Goal: Task Accomplishment & Management: Use online tool/utility

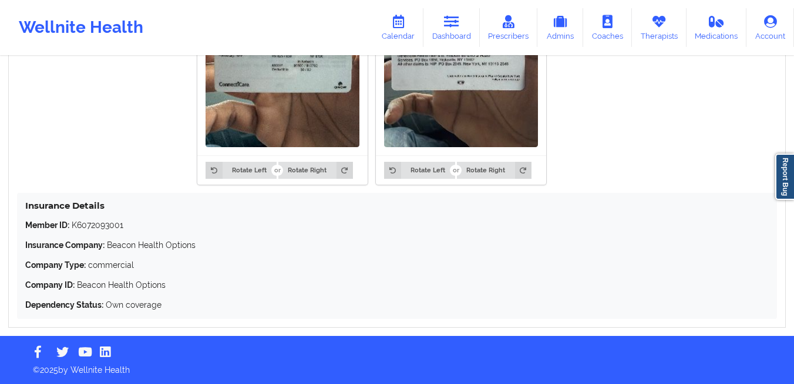
click at [454, 27] on icon at bounding box center [451, 21] width 15 height 13
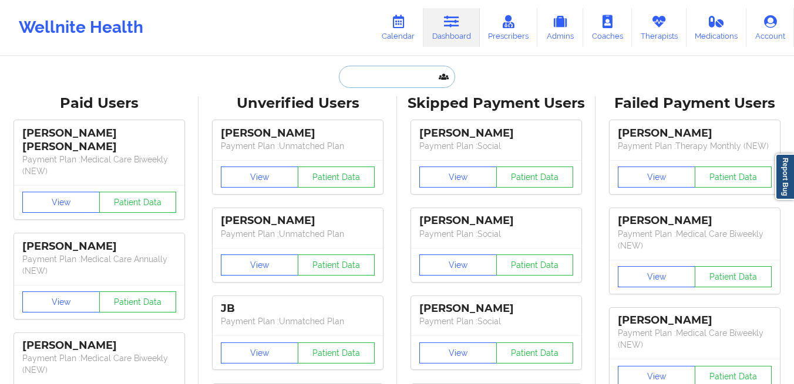
click at [375, 84] on input "text" at bounding box center [397, 77] width 116 height 22
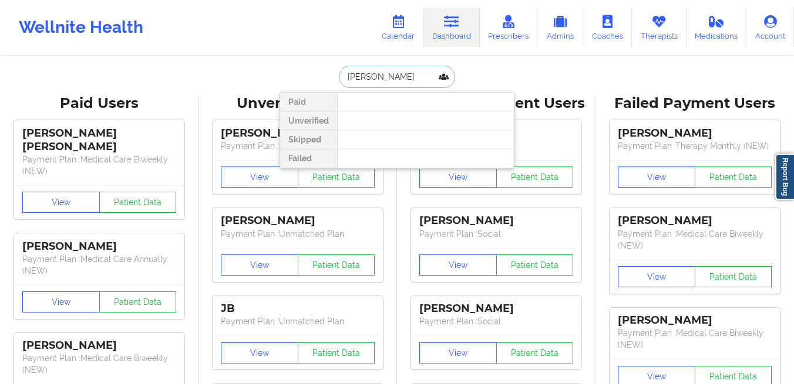
click at [389, 82] on input "christina whithgott" at bounding box center [397, 77] width 116 height 22
type input "christina withgott"
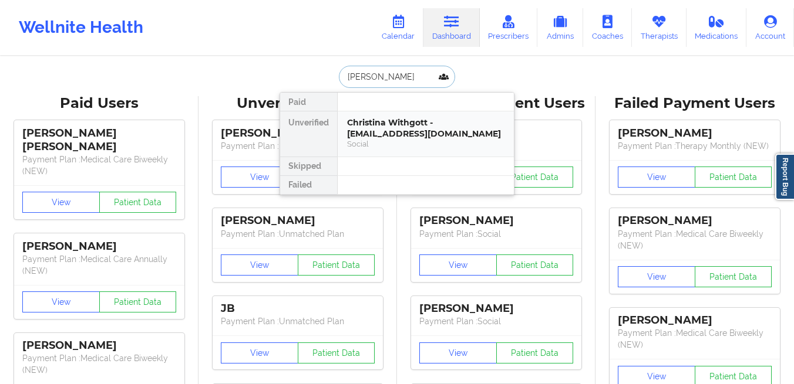
click at [390, 126] on div "Christina Withgott - christy.withgott@gmail.com" at bounding box center [425, 128] width 157 height 22
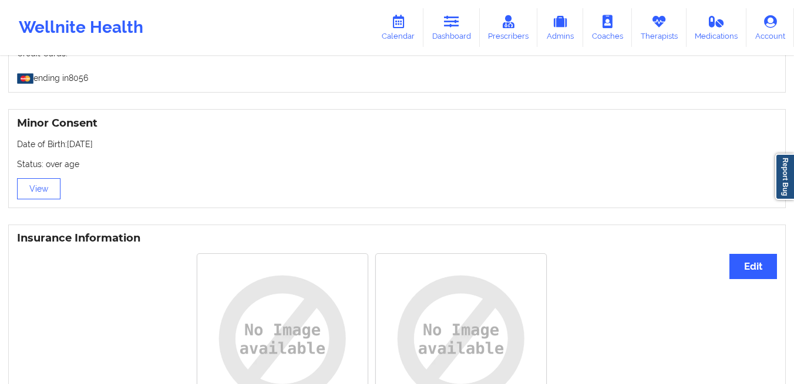
scroll to position [704, 0]
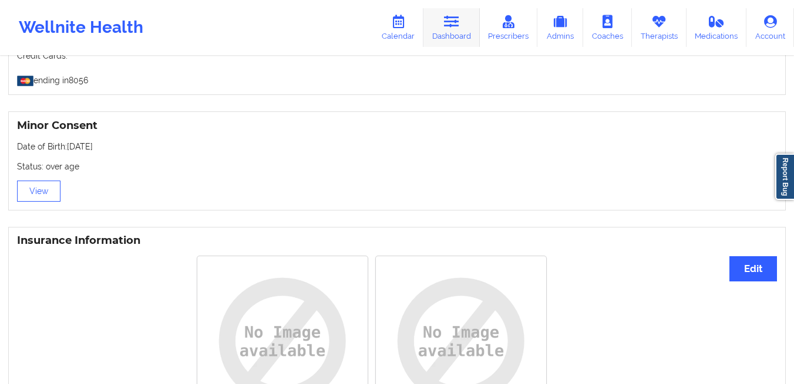
click at [439, 36] on link "Dashboard" at bounding box center [451, 27] width 56 height 39
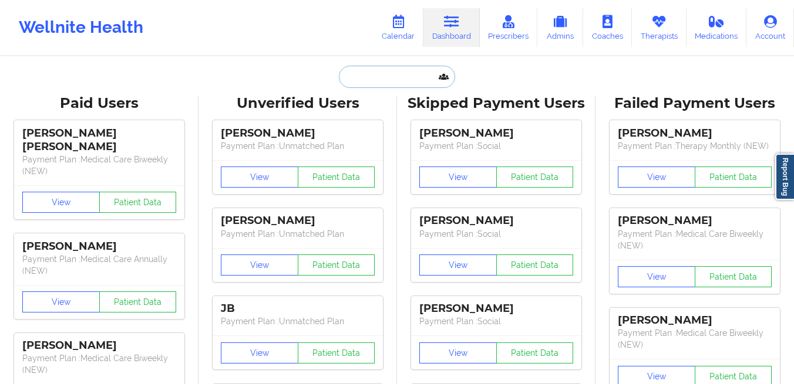
click at [421, 80] on input "text" at bounding box center [397, 77] width 116 height 22
paste input "ishajohn217@gmail.com"
type input "ishajohn217@gmail.com"
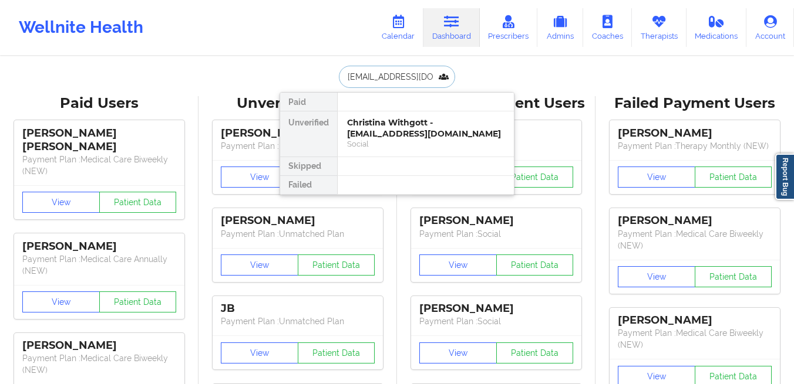
scroll to position [0, 3]
click at [380, 124] on div "Isha john - ishajohn217@gmail.com" at bounding box center [425, 128] width 157 height 22
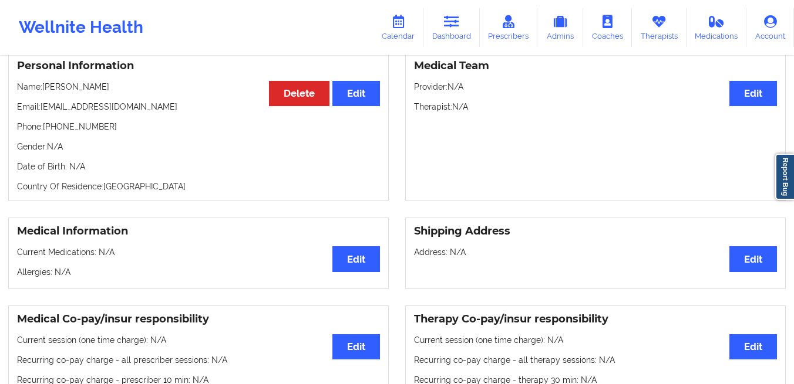
scroll to position [114, 0]
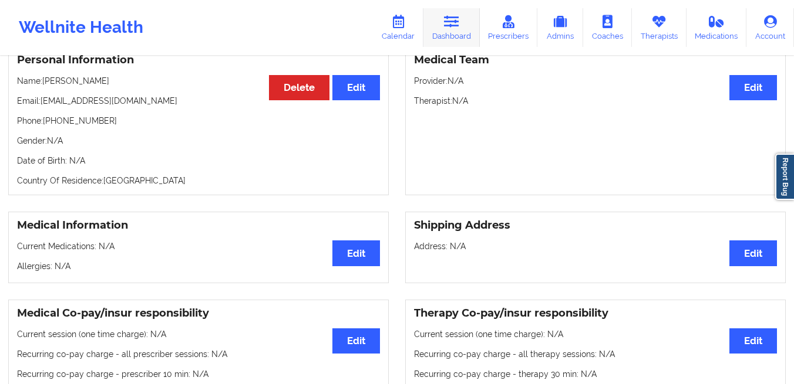
click at [461, 32] on link "Dashboard" at bounding box center [451, 27] width 56 height 39
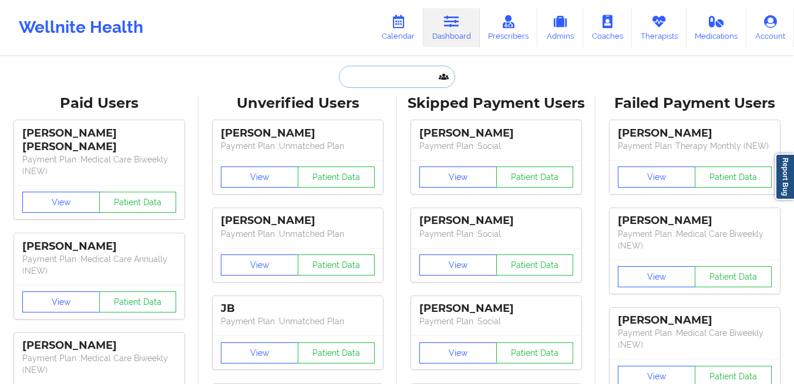
click at [377, 84] on input "text" at bounding box center [397, 77] width 116 height 22
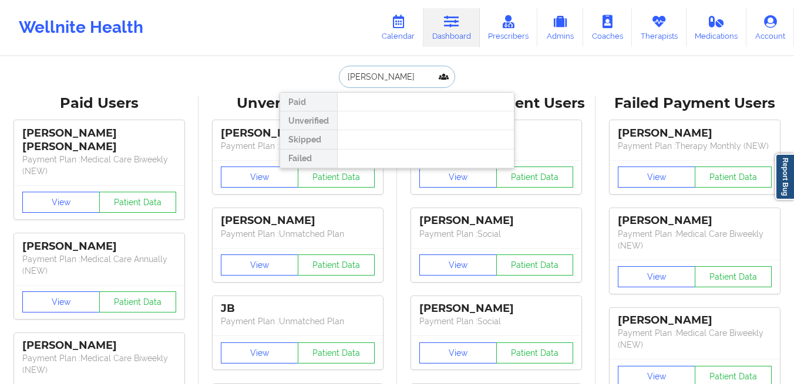
type input "madison tiongco"
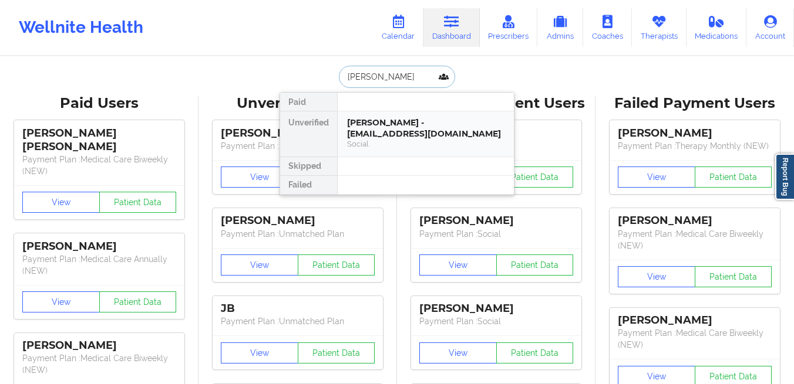
click at [359, 119] on div "Madison Tiongco - mtiongco21@gmail.com" at bounding box center [425, 128] width 157 height 22
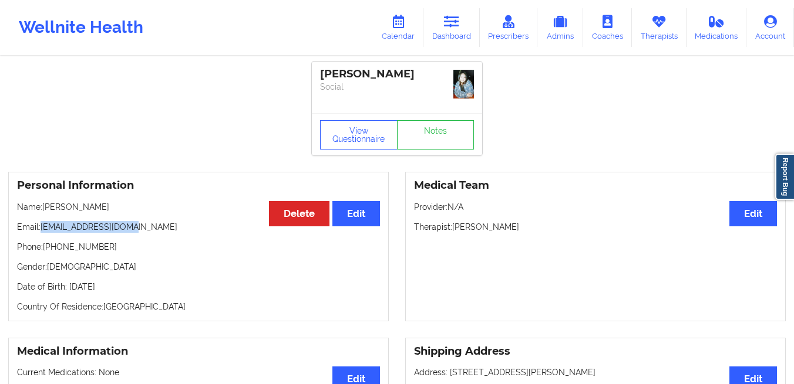
drag, startPoint x: 169, startPoint y: 221, endPoint x: 43, endPoint y: 221, distance: 125.6
click at [43, 221] on p "Email: mtiongco21@gmail.com" at bounding box center [198, 227] width 363 height 12
copy p "mtiongco21@gmail.com"
click at [455, 28] on icon at bounding box center [451, 21] width 15 height 13
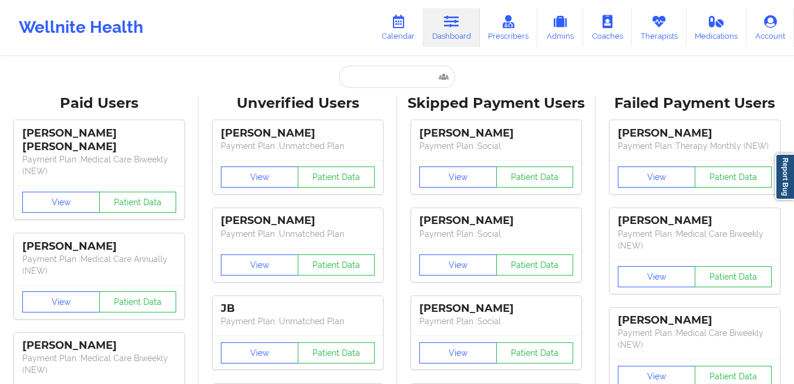
click at [301, 77] on div "Paid Unverified Madison Tiongco - mtiongco21@gmail.com Social Skipped Failed" at bounding box center [396, 77] width 235 height 22
click at [342, 77] on input "text" at bounding box center [397, 77] width 116 height 22
paste input "(832) 621-8779"
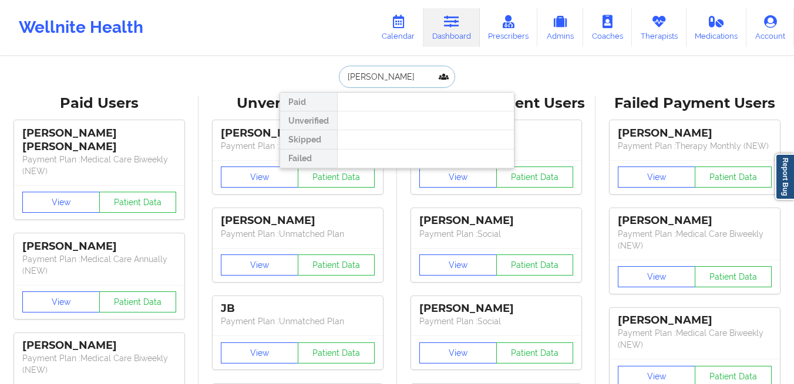
paste input "acar@yahoo.com"
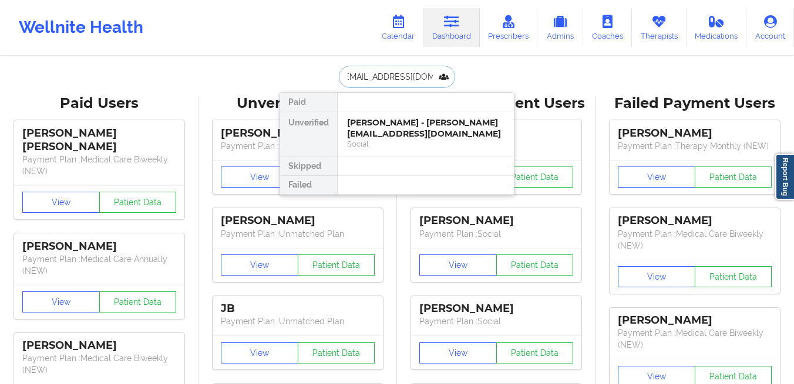
type input "simoneacar@yahoo.com"
click at [385, 136] on div "Simone M. Acar-Thomas - simoneacar@yahoo.com" at bounding box center [425, 128] width 157 height 22
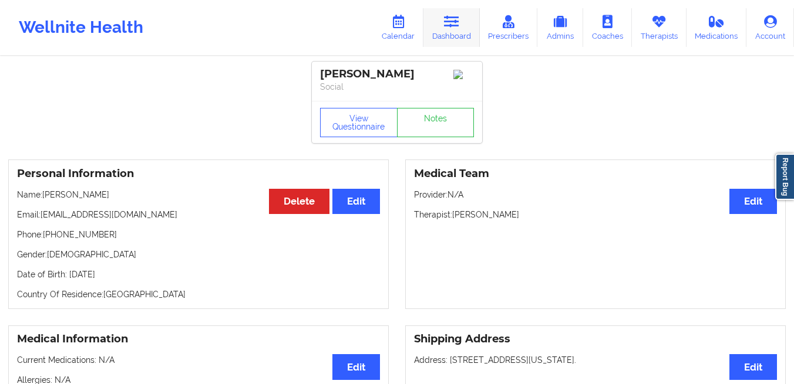
click at [463, 33] on link "Dashboard" at bounding box center [451, 27] width 56 height 39
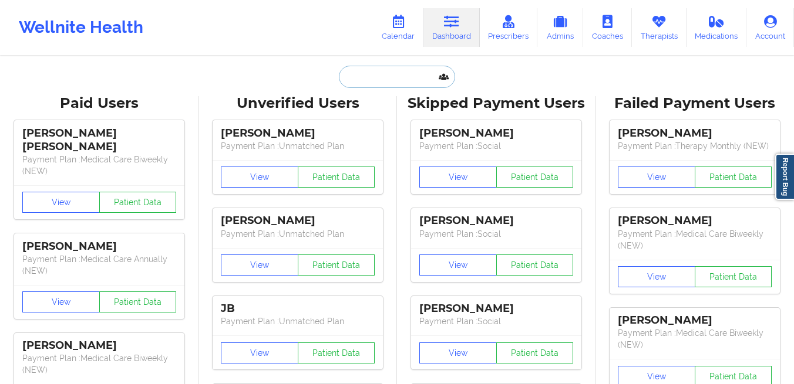
click at [349, 80] on input "text" at bounding box center [397, 77] width 116 height 22
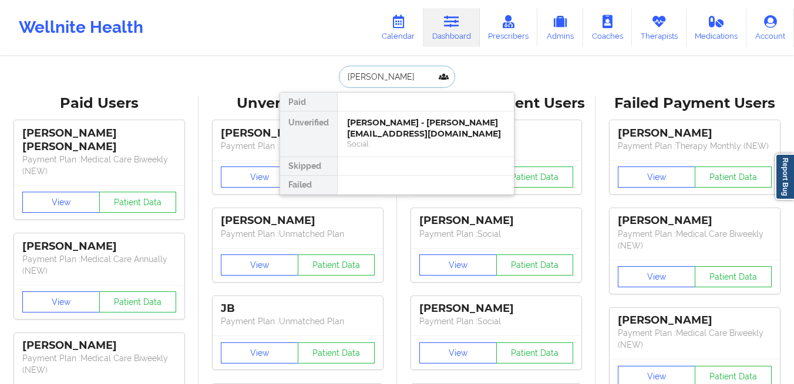
type input "ayanna blair"
click at [368, 121] on div "Ayanna Blair - ayanna_xoxo@yahoo.com" at bounding box center [425, 128] width 157 height 22
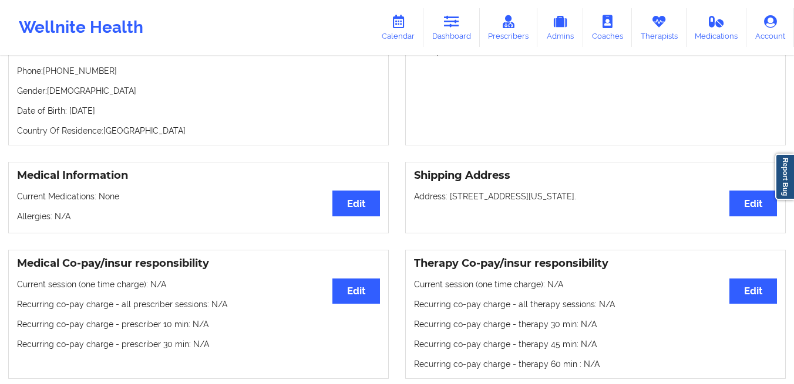
scroll to position [22, 0]
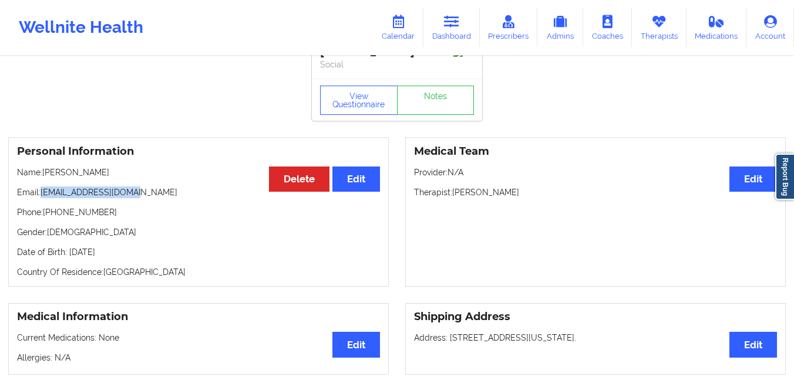
drag, startPoint x: 149, startPoint y: 201, endPoint x: 43, endPoint y: 197, distance: 106.3
click at [43, 197] on p "Email: ayanna_xoxo@yahoo.com" at bounding box center [198, 193] width 363 height 12
copy p "ayanna_xoxo@yahoo.com"
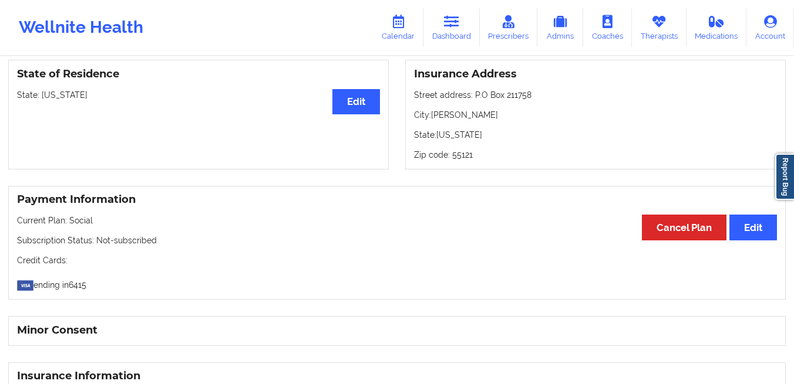
scroll to position [913, 0]
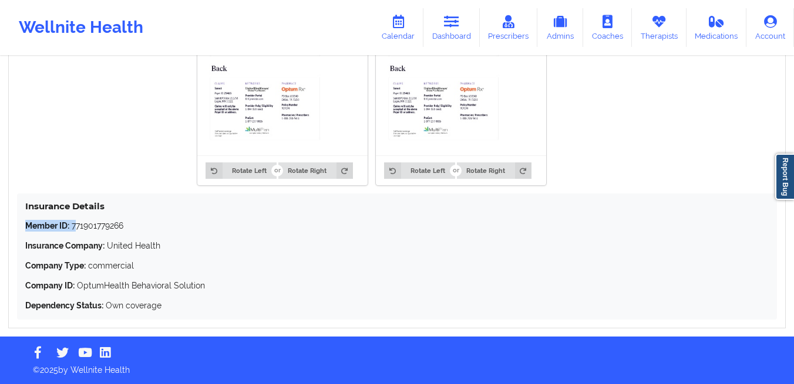
drag, startPoint x: 136, startPoint y: 218, endPoint x: 81, endPoint y: 221, distance: 55.3
click at [81, 221] on div "Insurance Details Member ID: 771901779266 Insurance Company: United Health Comp…" at bounding box center [396, 257] width 759 height 126
click at [139, 220] on p "Member ID: 771901779266" at bounding box center [396, 226] width 743 height 12
drag, startPoint x: 139, startPoint y: 220, endPoint x: 85, endPoint y: 229, distance: 54.9
click at [85, 229] on p "Member ID: 771901779266" at bounding box center [396, 226] width 743 height 12
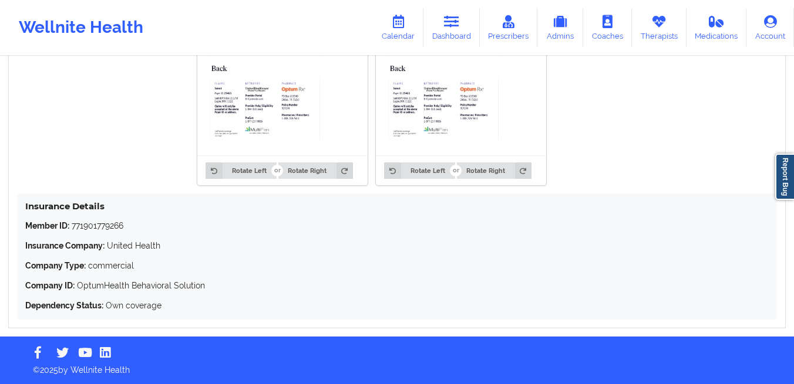
click at [127, 224] on p "Member ID: 771901779266" at bounding box center [396, 226] width 743 height 12
drag, startPoint x: 127, startPoint y: 224, endPoint x: 72, endPoint y: 231, distance: 55.5
click at [72, 231] on p "Member ID: 771901779266" at bounding box center [396, 226] width 743 height 12
copy p "771901779266"
click at [444, 35] on link "Dashboard" at bounding box center [451, 27] width 56 height 39
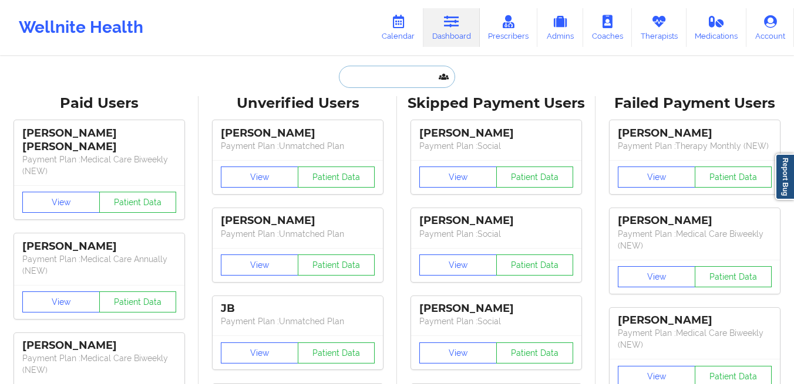
click at [365, 75] on input "text" at bounding box center [397, 77] width 116 height 22
paste input "Christina withgott"
type input "Christina withgott"
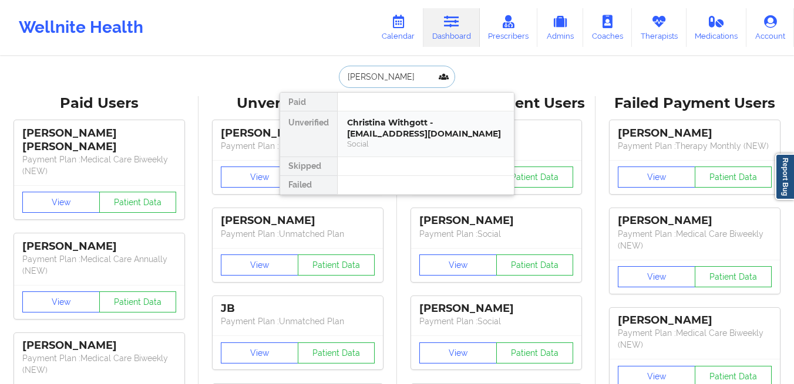
click at [369, 128] on div "Christina Withgott - christy.withgott@gmail.com" at bounding box center [425, 128] width 157 height 22
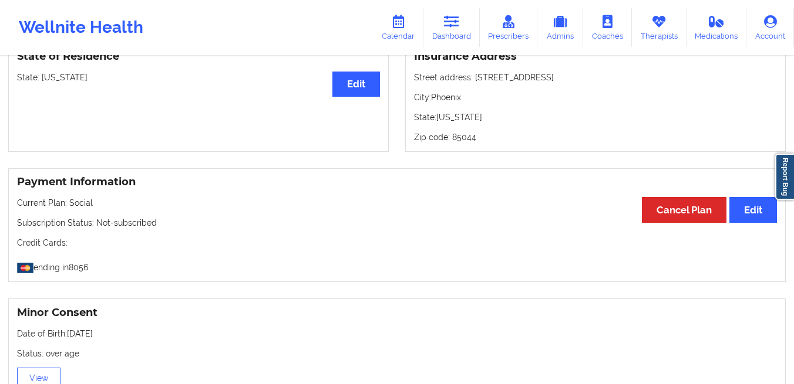
scroll to position [377, 0]
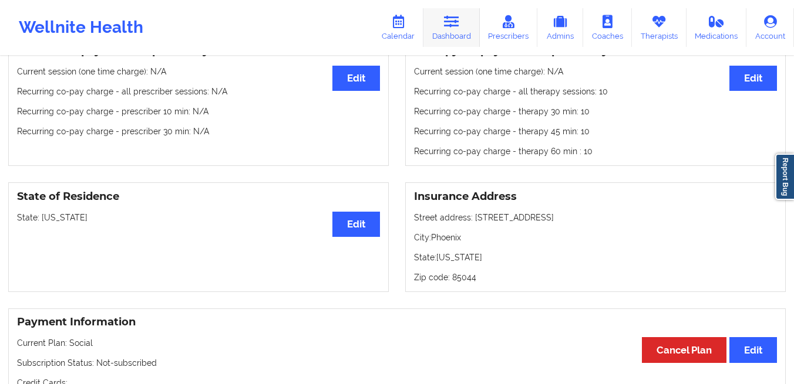
click at [448, 27] on icon at bounding box center [451, 21] width 15 height 13
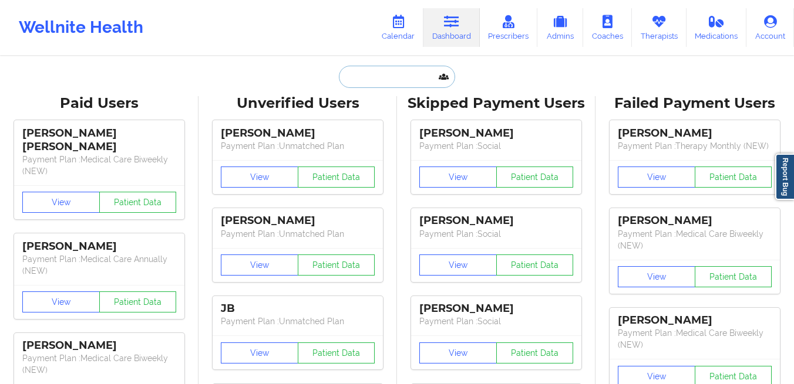
click at [351, 82] on input "text" at bounding box center [397, 77] width 116 height 22
paste input "alexissv@yahoo.com"
type input "alexissv@yahoo.com"
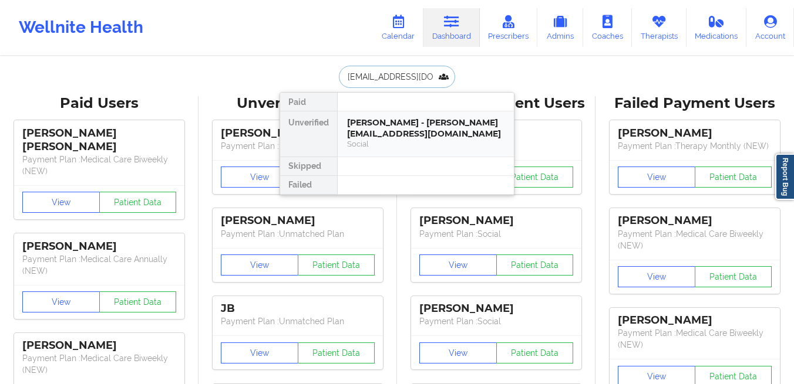
click at [350, 127] on div "Alexis Smyrychynski - alexissv@yahoo.com" at bounding box center [425, 128] width 157 height 22
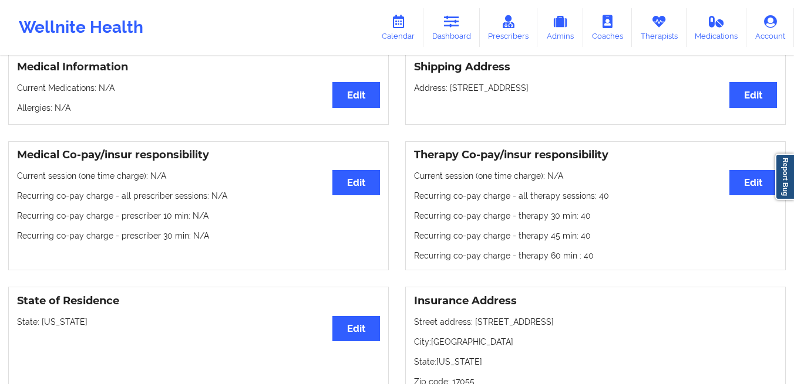
scroll to position [352, 0]
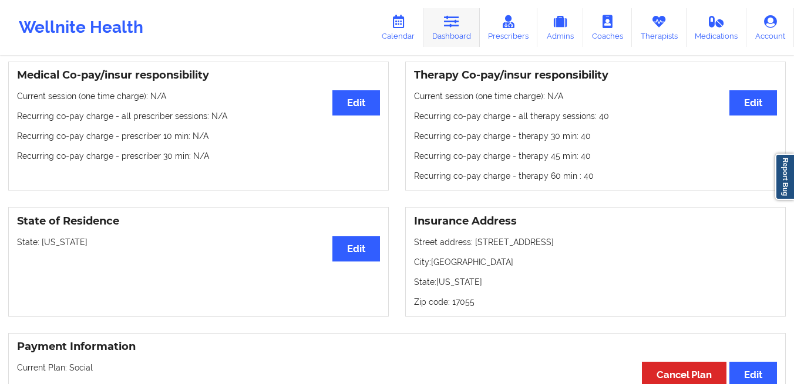
click at [442, 23] on link "Dashboard" at bounding box center [451, 27] width 56 height 39
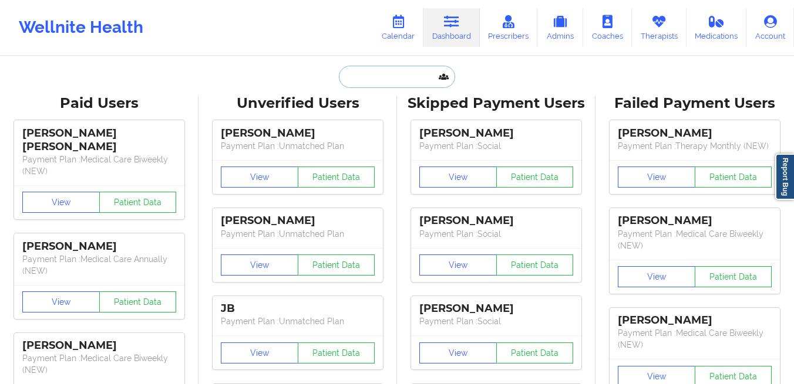
click at [359, 71] on input "text" at bounding box center [397, 77] width 116 height 22
paste input "blessingmccaulay@gmail.com"
type input "blessingmccaulay@gmail.com"
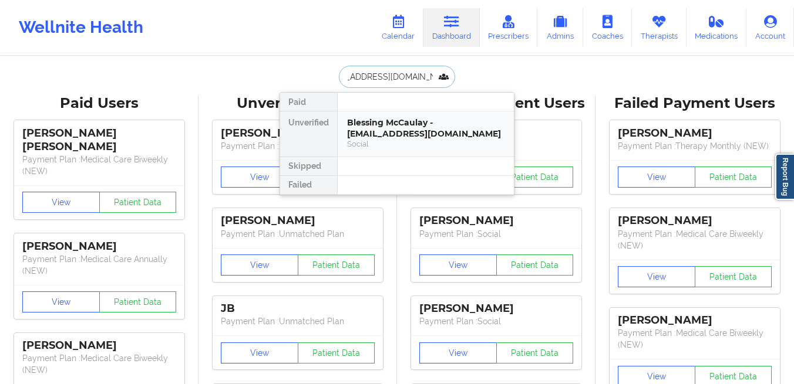
click at [371, 115] on div "Blessing McCaulay - blessingmccaulay@gmail.com Social" at bounding box center [425, 134] width 176 height 45
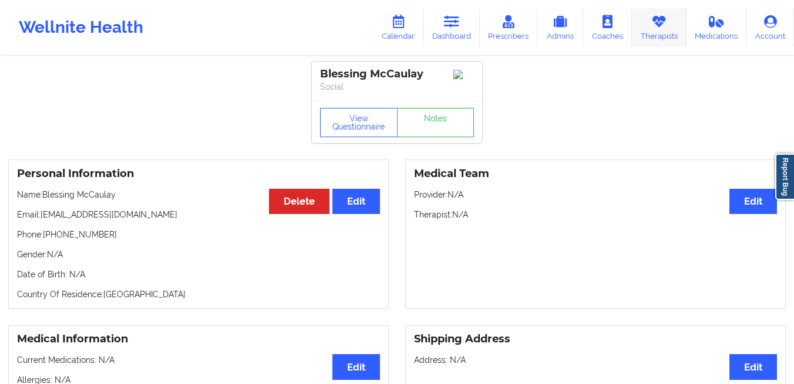
click at [639, 22] on link "Therapists" at bounding box center [659, 27] width 55 height 39
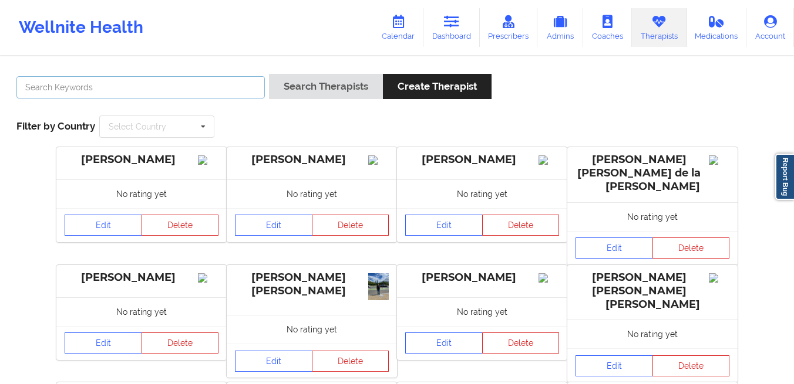
click at [214, 80] on input "text" at bounding box center [140, 87] width 248 height 22
type input "beverly solomon"
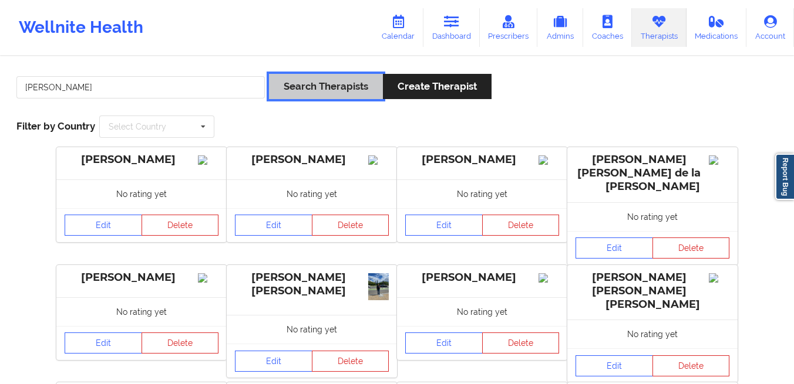
click at [308, 80] on button "Search Therapists" at bounding box center [326, 86] width 114 height 25
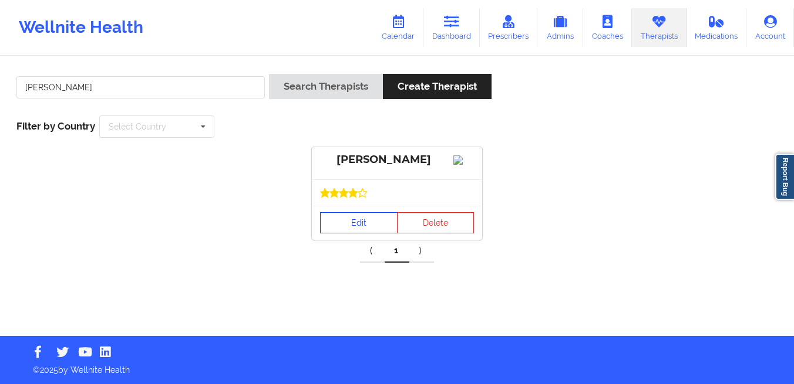
click at [330, 229] on link "Edit" at bounding box center [358, 222] width 77 height 21
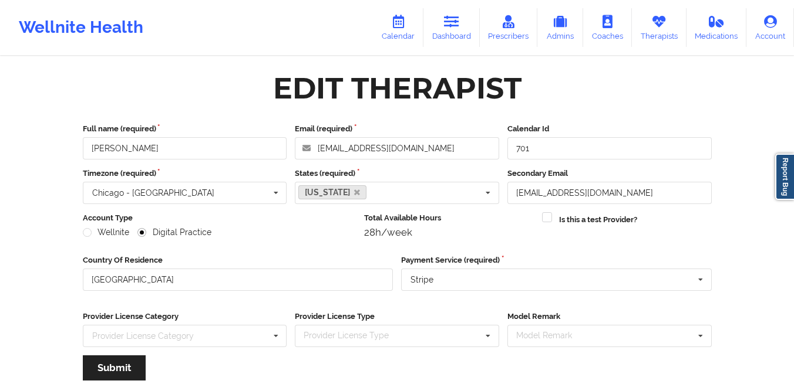
scroll to position [141, 0]
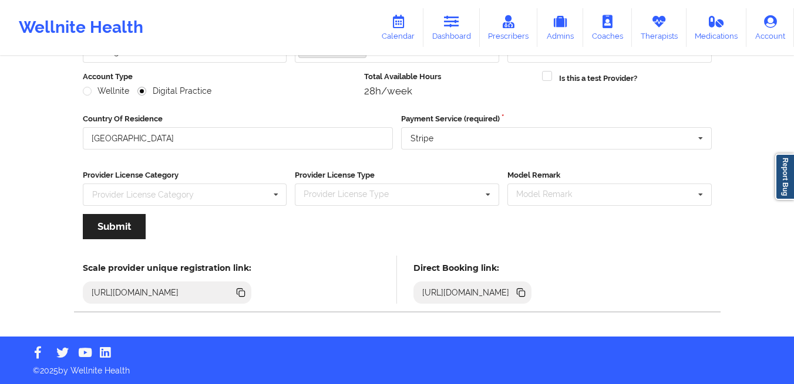
click at [522, 290] on icon at bounding box center [520, 292] width 6 height 6
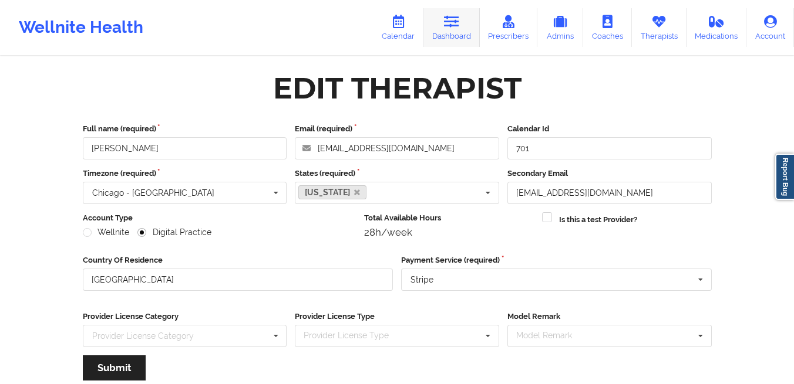
click at [451, 16] on icon at bounding box center [451, 21] width 15 height 13
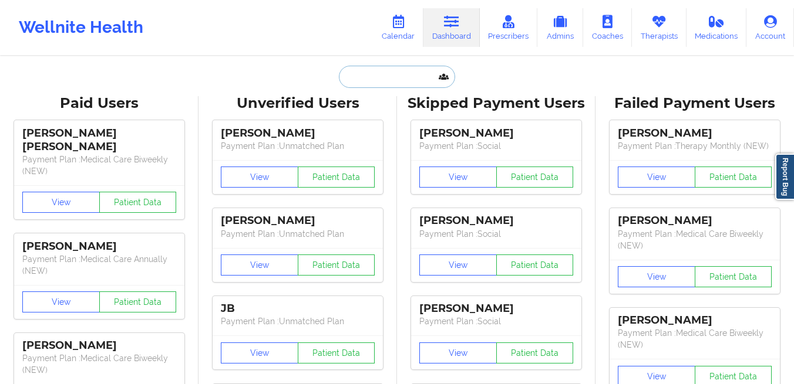
click at [400, 80] on input "text" at bounding box center [397, 77] width 116 height 22
paste input "kaitlynbaitlyn444@gmail.com"
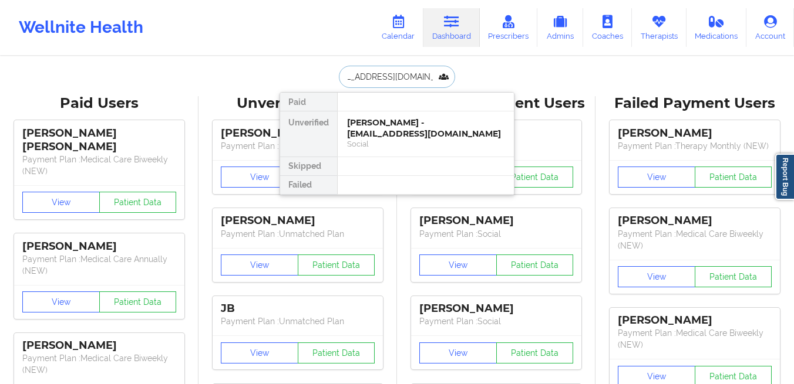
type input "kaitlynbaitlyn444@gmail.com"
click at [382, 131] on div "Kaitlyn McQueary - kaitlynbaitlyn444@gmail.com" at bounding box center [425, 128] width 157 height 22
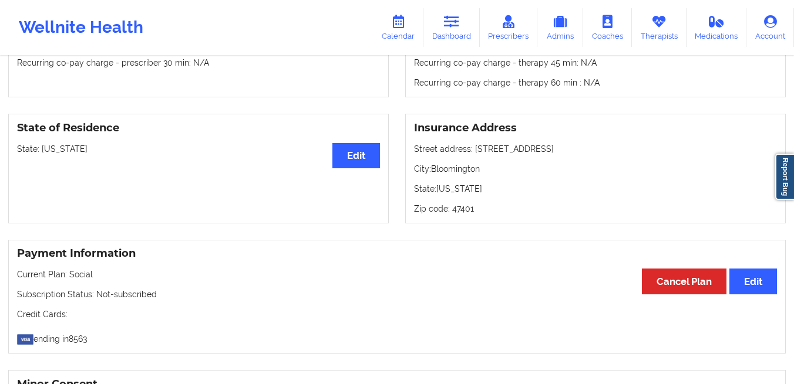
scroll to position [366, 0]
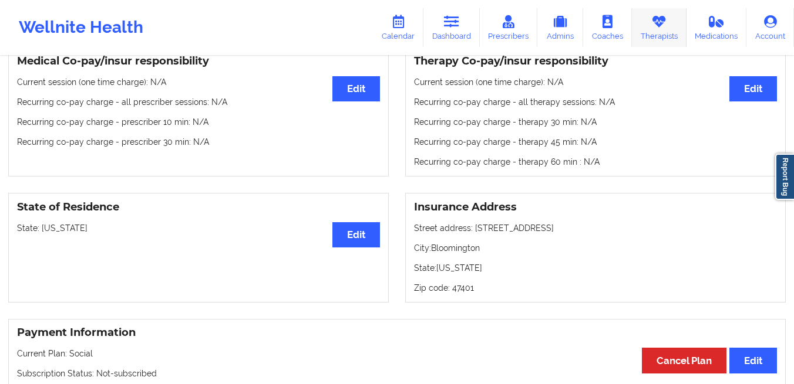
click at [645, 32] on link "Therapists" at bounding box center [659, 27] width 55 height 39
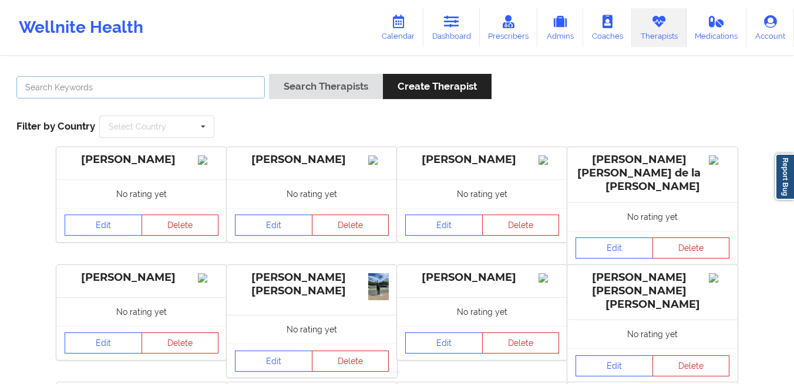
click at [175, 92] on input "text" at bounding box center [140, 87] width 248 height 22
paste input "Shialla Warren"
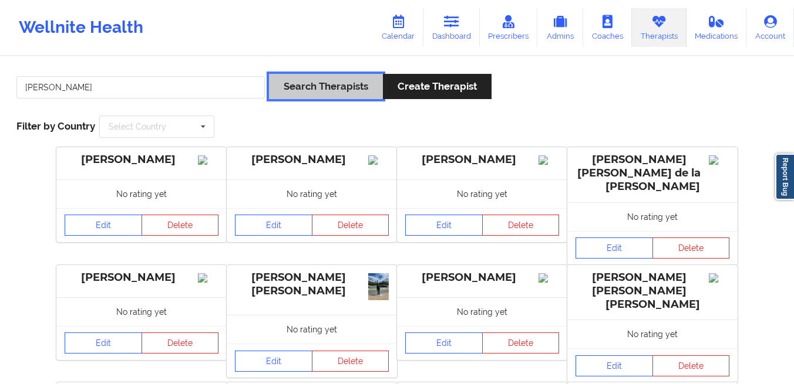
click at [303, 80] on button "Search Therapists" at bounding box center [326, 86] width 114 height 25
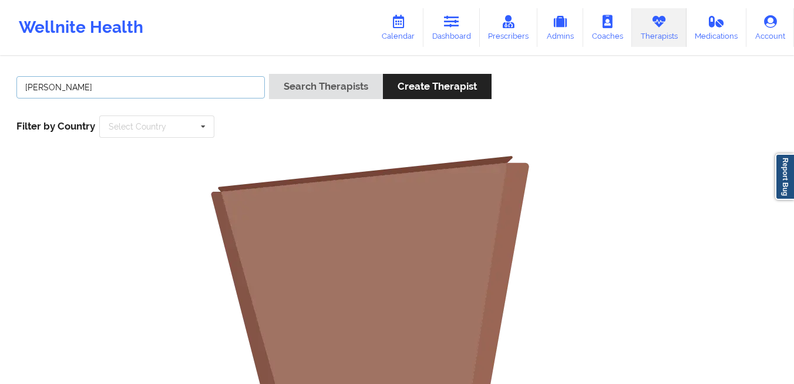
click at [135, 89] on input "Shialla Warren" at bounding box center [140, 87] width 248 height 22
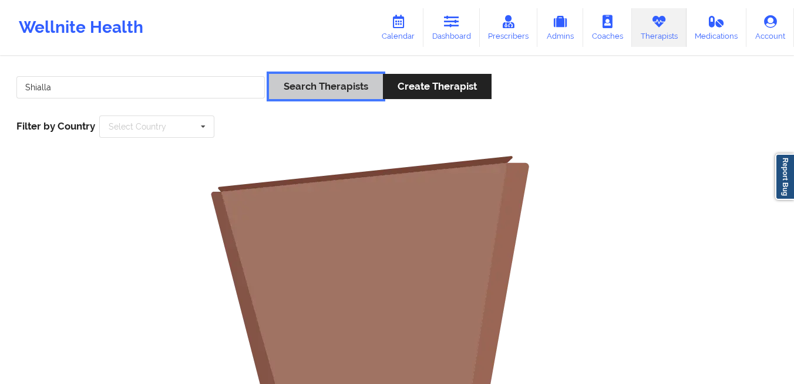
click at [306, 89] on button "Search Therapists" at bounding box center [326, 86] width 114 height 25
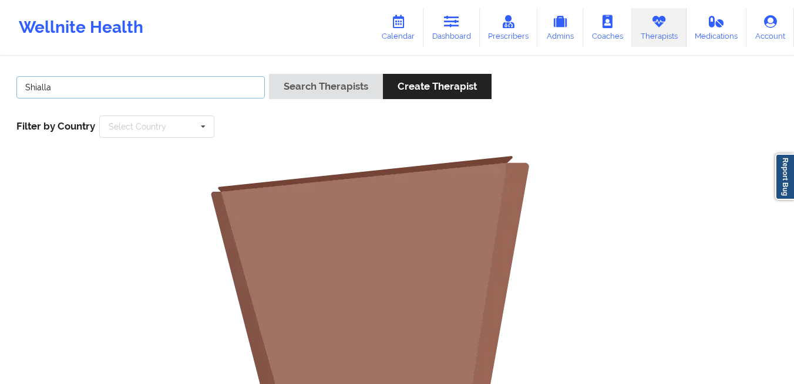
click at [143, 81] on input "Shialla" at bounding box center [140, 87] width 248 height 22
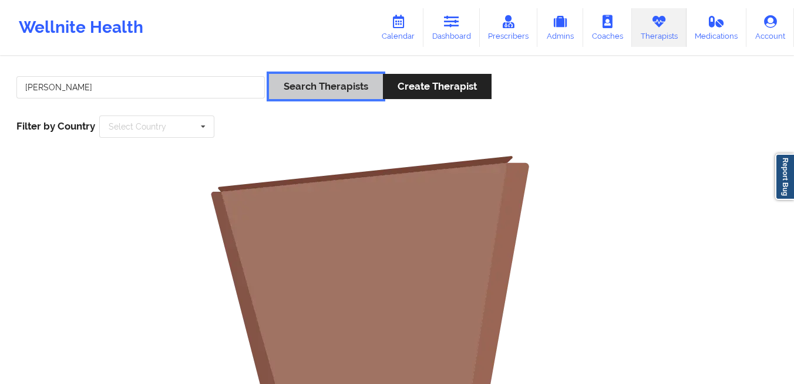
click at [323, 87] on button "Search Therapists" at bounding box center [326, 86] width 114 height 25
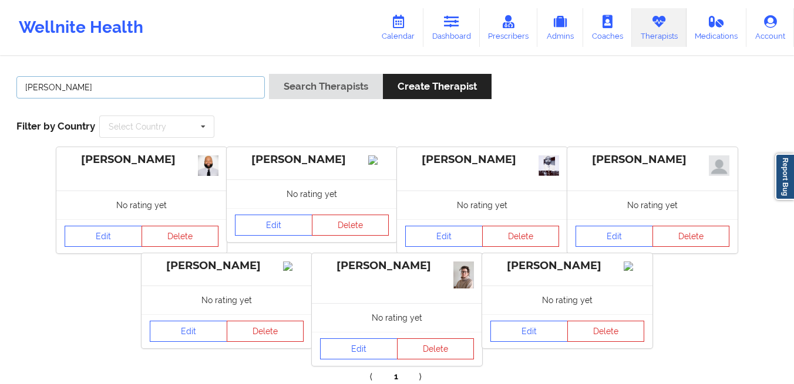
click at [197, 83] on input "warren" at bounding box center [140, 87] width 248 height 22
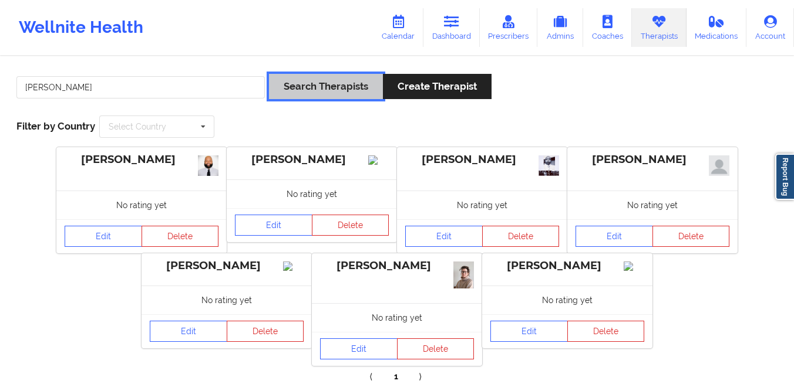
click at [282, 87] on button "Search Therapists" at bounding box center [326, 86] width 114 height 25
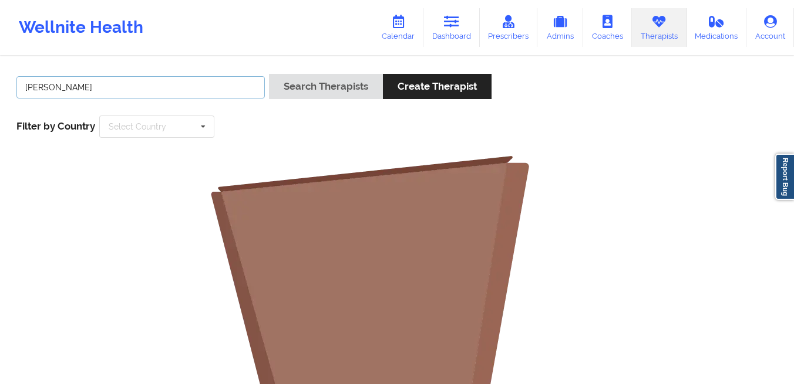
click at [159, 98] on input "takira johnson" at bounding box center [140, 87] width 248 height 22
type input "takira"
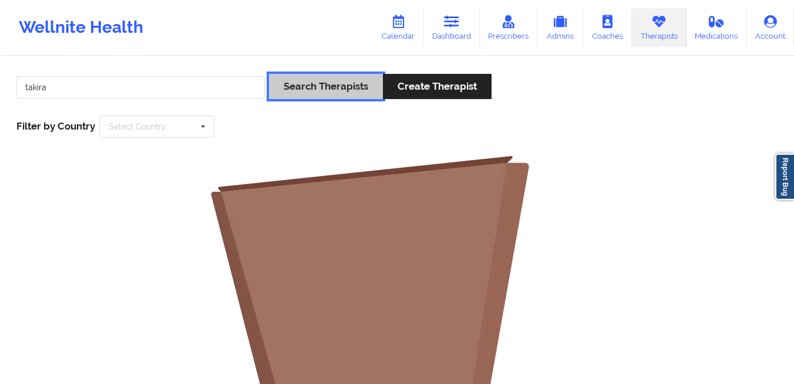
click at [301, 82] on button "Search Therapists" at bounding box center [326, 86] width 114 height 25
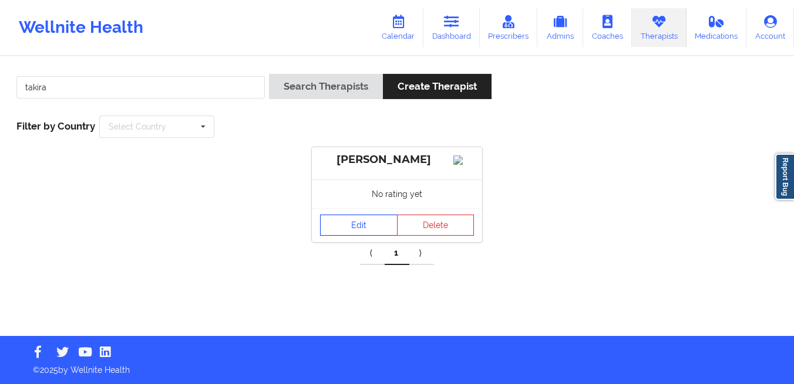
click at [333, 234] on link "Edit" at bounding box center [358, 225] width 77 height 21
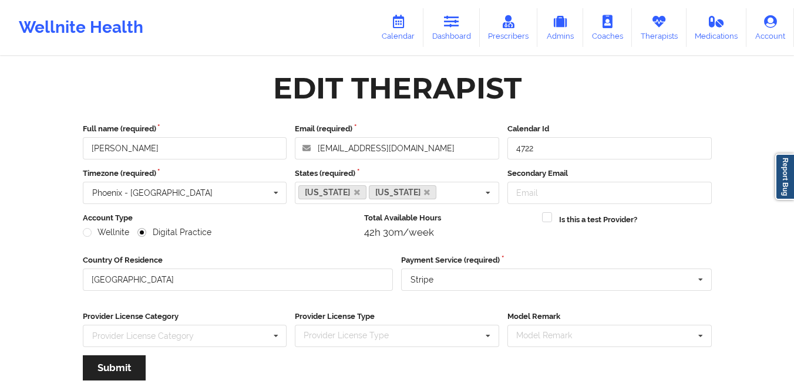
scroll to position [141, 0]
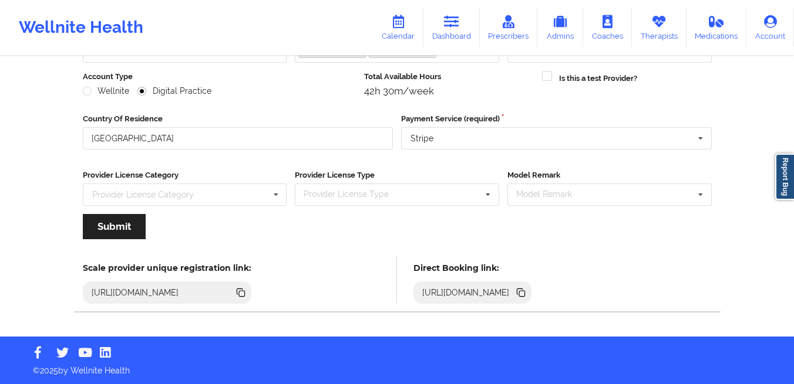
click at [531, 297] on section "Direct Booking link: https://www.wellnite.co/direct-booking/provider/64343ecc65…" at bounding box center [468, 280] width 126 height 48
click at [525, 293] on icon at bounding box center [522, 294] width 6 height 6
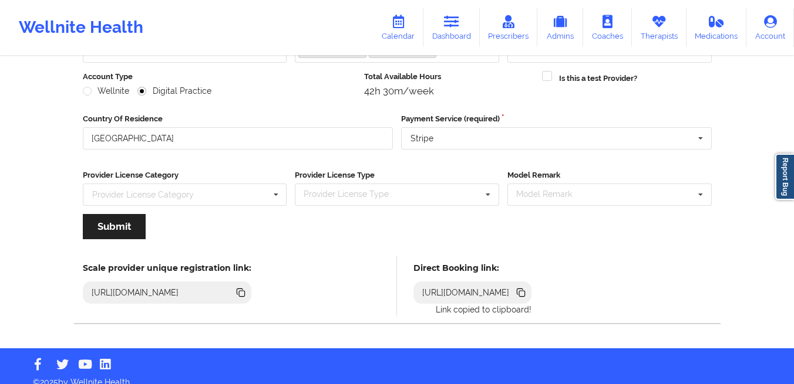
click at [525, 293] on icon at bounding box center [522, 294] width 6 height 6
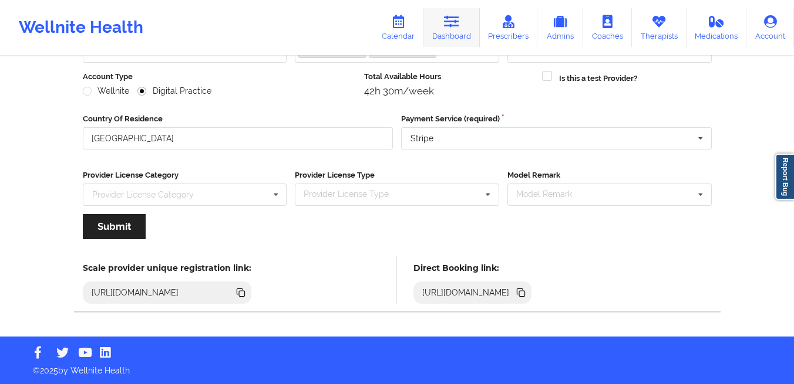
click at [451, 28] on icon at bounding box center [451, 21] width 15 height 13
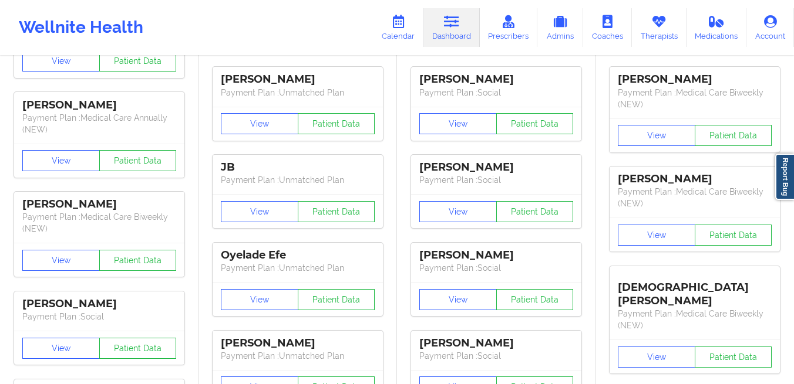
scroll to position [1, 0]
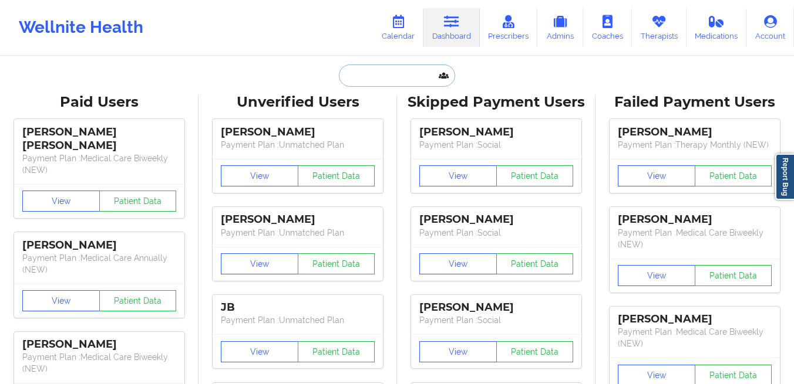
click at [367, 70] on input "text" at bounding box center [397, 76] width 116 height 22
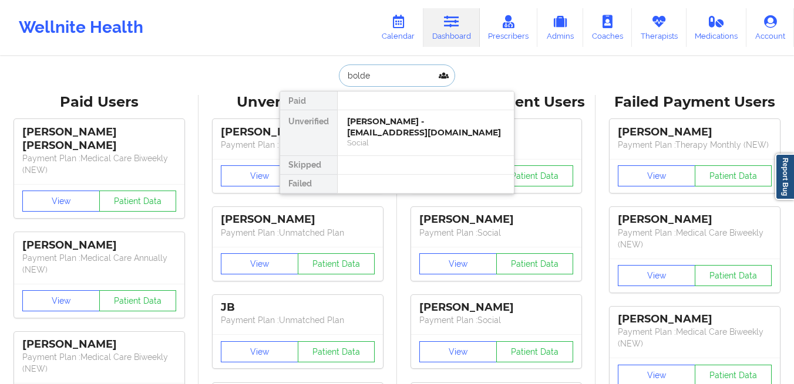
type input "bolden"
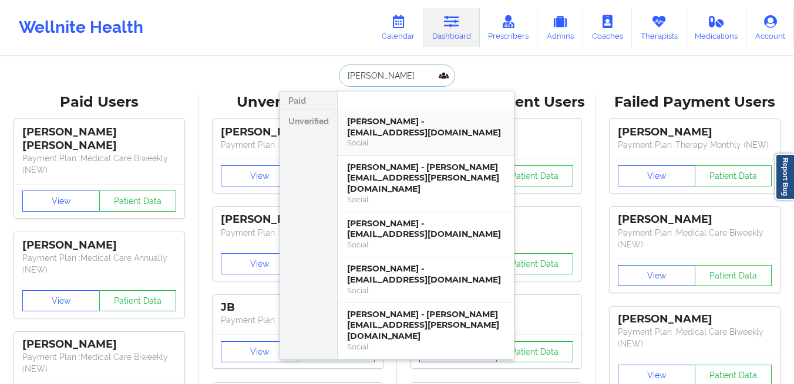
click at [379, 121] on div "Jailyn Bolden - jailynbolden@gmail.com" at bounding box center [425, 127] width 157 height 22
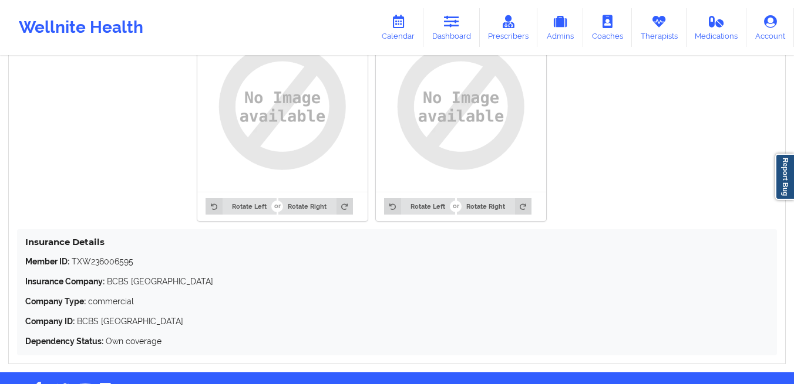
scroll to position [979, 0]
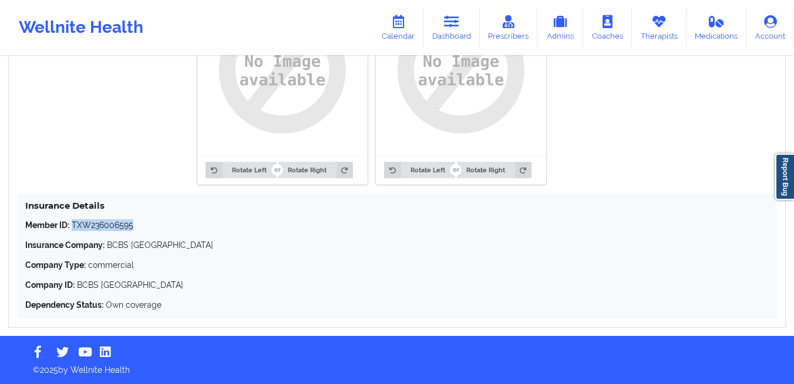
drag, startPoint x: 140, startPoint y: 226, endPoint x: 75, endPoint y: 227, distance: 65.2
click at [75, 227] on p "Member ID: TXW236006595" at bounding box center [396, 226] width 743 height 12
copy p "XW236006595"
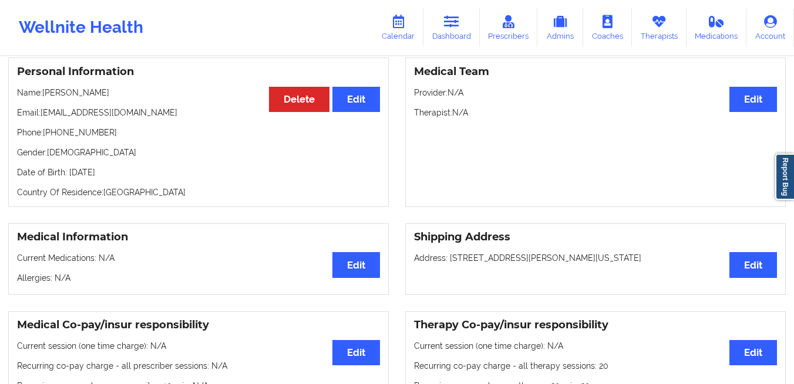
scroll to position [0, 0]
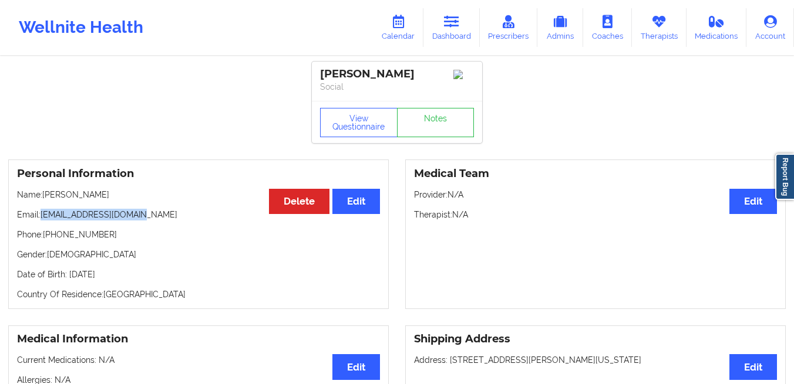
drag, startPoint x: 142, startPoint y: 215, endPoint x: 40, endPoint y: 211, distance: 102.2
click at [40, 211] on div "Personal Information Edit Delete Name: Jailyn Bolden Email: jailynbolden@gmail.…" at bounding box center [198, 235] width 380 height 150
copy p "Email: jailynbolden@gmail.com"
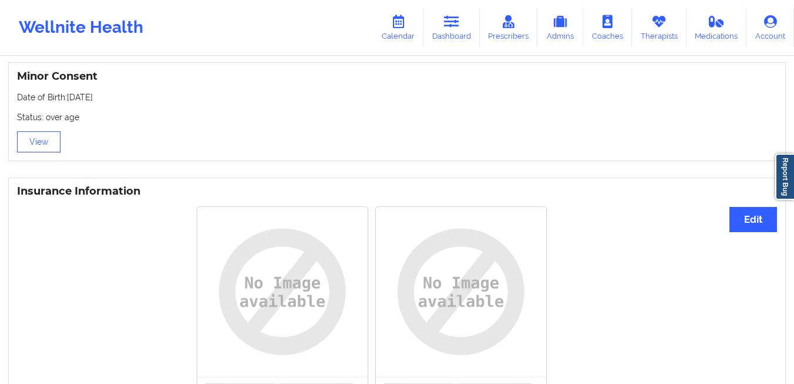
scroll to position [979, 0]
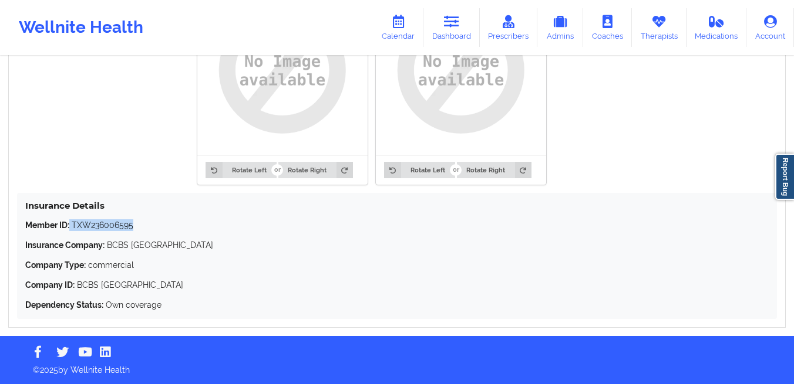
drag, startPoint x: 161, startPoint y: 232, endPoint x: 70, endPoint y: 228, distance: 91.1
click at [70, 228] on div "Member ID: TXW236006595 Insurance Company: BCBS TX Company Type: commercial Com…" at bounding box center [396, 266] width 743 height 92
copy p "TXW236006595"
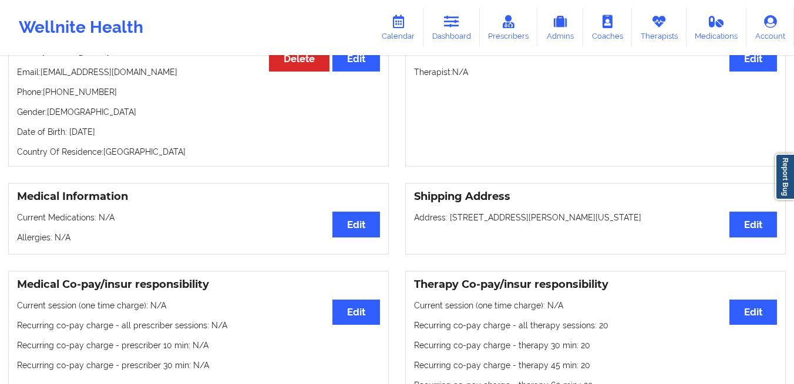
scroll to position [139, 0]
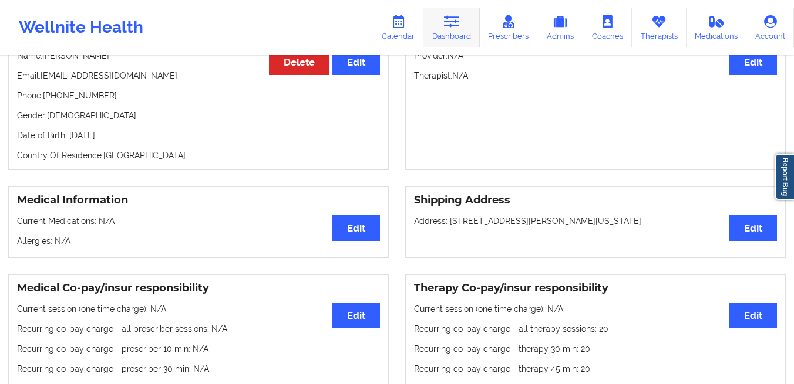
click at [456, 36] on link "Dashboard" at bounding box center [451, 27] width 56 height 39
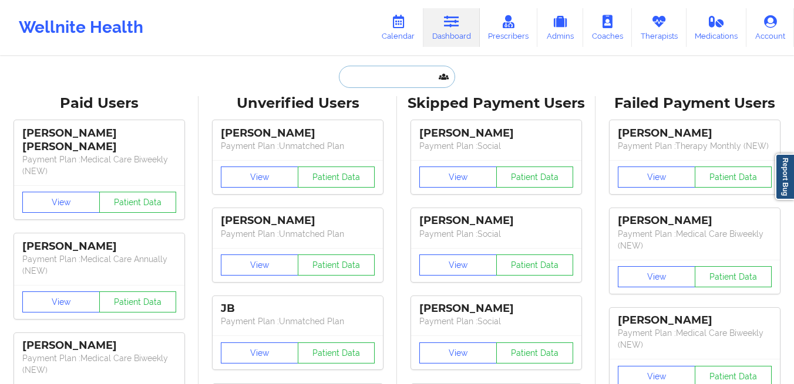
click at [360, 77] on input "text" at bounding box center [397, 77] width 116 height 22
paste input "kema.bailey@gmail.com"
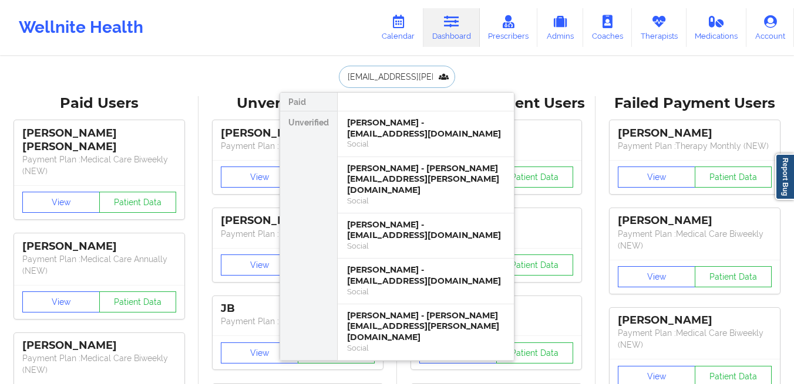
scroll to position [0, 5]
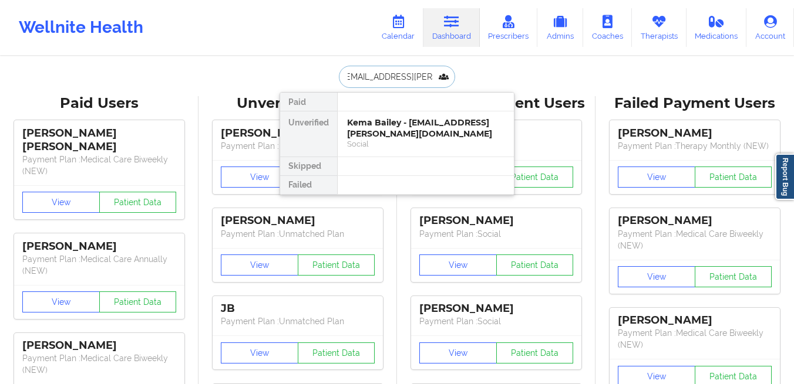
type input "kema.bailey@gmail.com"
click at [366, 126] on div "Kema Bailey - kema.bailey@gmail.com" at bounding box center [425, 128] width 157 height 22
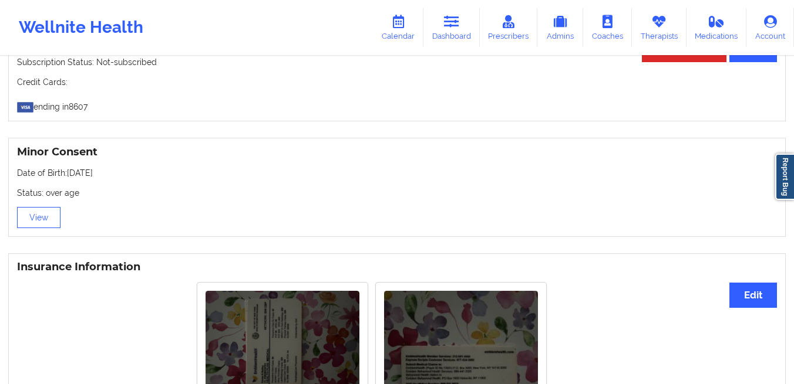
scroll to position [873, 0]
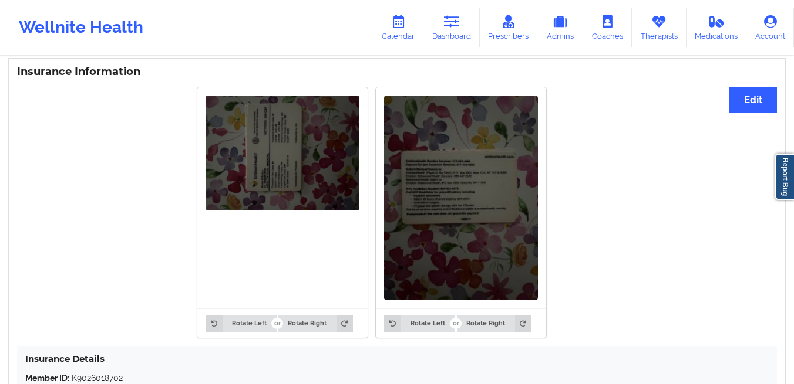
click at [421, 201] on img at bounding box center [461, 198] width 154 height 205
click at [431, 198] on img at bounding box center [461, 198] width 154 height 205
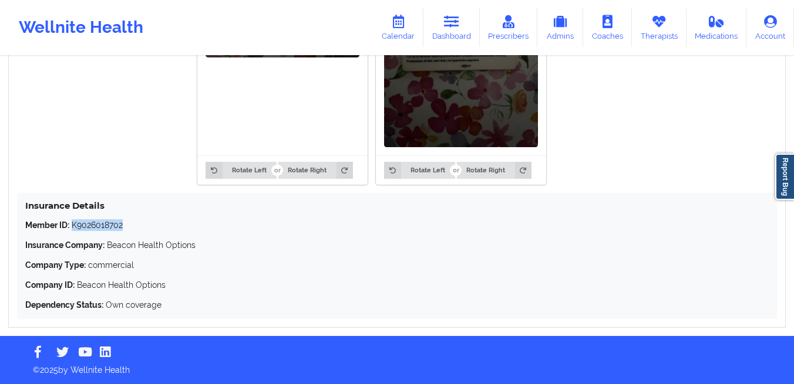
drag, startPoint x: 130, startPoint y: 224, endPoint x: 72, endPoint y: 227, distance: 58.2
click at [72, 227] on p "Member ID: K9026018702" at bounding box center [396, 226] width 743 height 12
copy p "K9026018702"
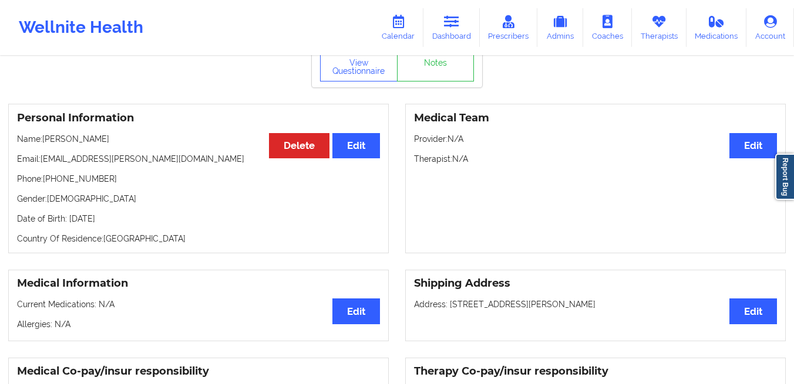
scroll to position [62, 0]
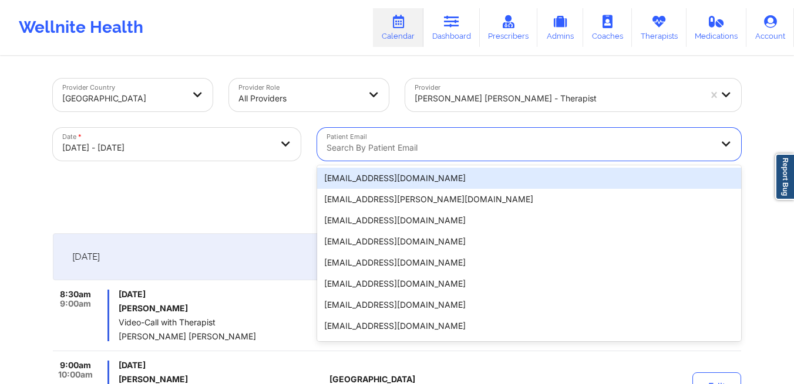
click at [455, 147] on div at bounding box center [518, 148] width 385 height 14
paste input "[EMAIL_ADDRESS][DOMAIN_NAME]"
type input "[EMAIL_ADDRESS][DOMAIN_NAME]"
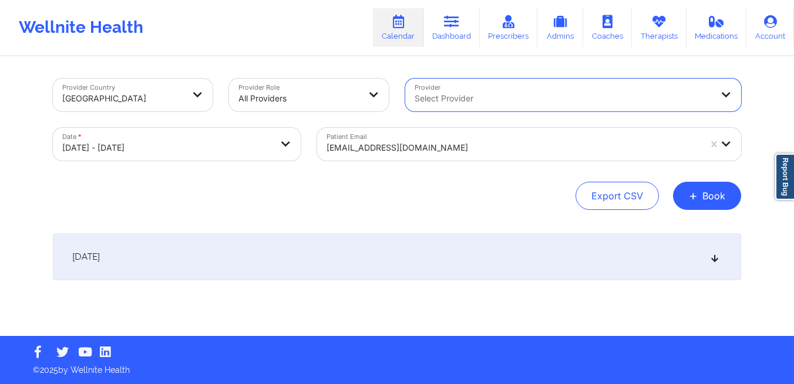
drag, startPoint x: 296, startPoint y: 262, endPoint x: 307, endPoint y: 249, distance: 17.1
click at [296, 262] on div "October 22, 2025" at bounding box center [397, 257] width 688 height 47
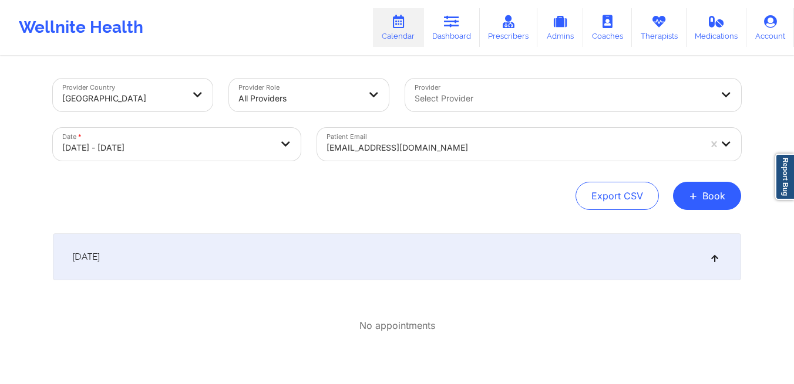
select select "2025-9"
select select "2025-10"
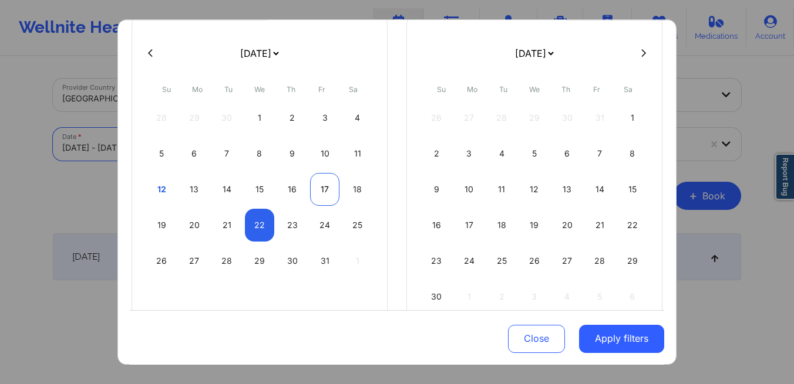
scroll to position [85, 0]
click at [256, 120] on div "1" at bounding box center [260, 117] width 30 height 33
select select "2025-9"
select select "2025-10"
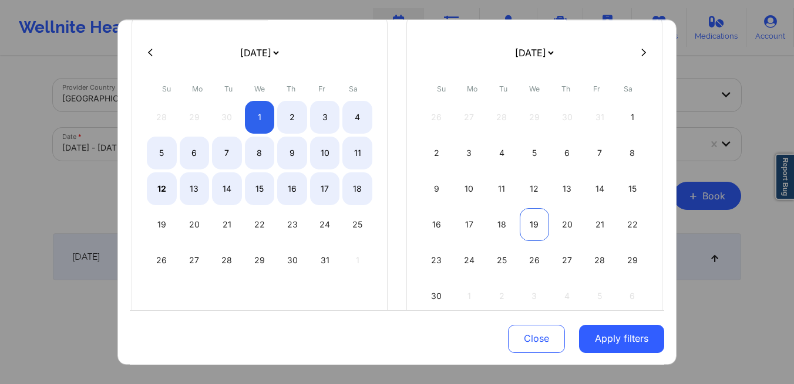
select select "2025-9"
select select "2025-10"
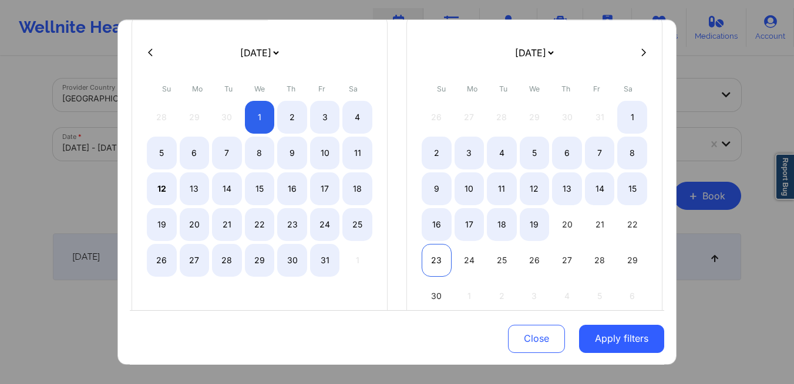
select select "2025-9"
select select "2025-10"
select select "2025-9"
select select "2025-10"
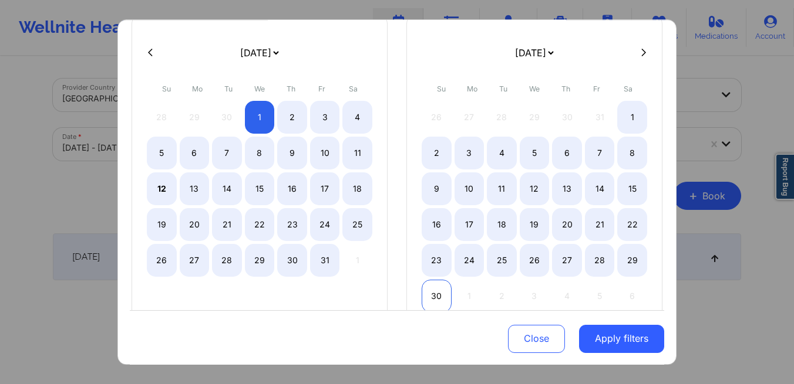
click at [433, 290] on div "30" at bounding box center [436, 296] width 30 height 33
select select "2025-9"
select select "2025-10"
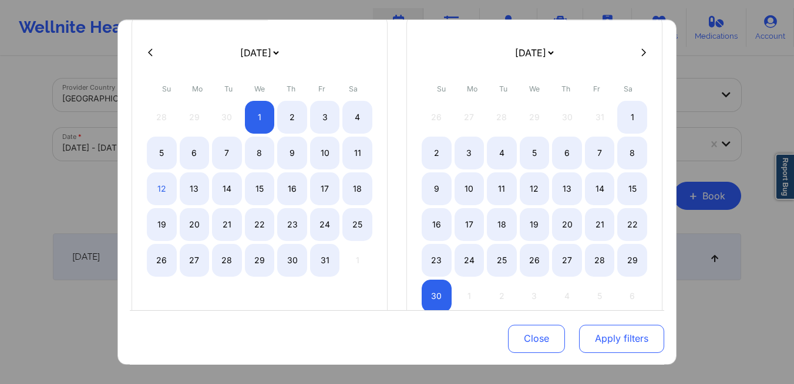
click at [594, 345] on button "Apply filters" at bounding box center [621, 339] width 85 height 28
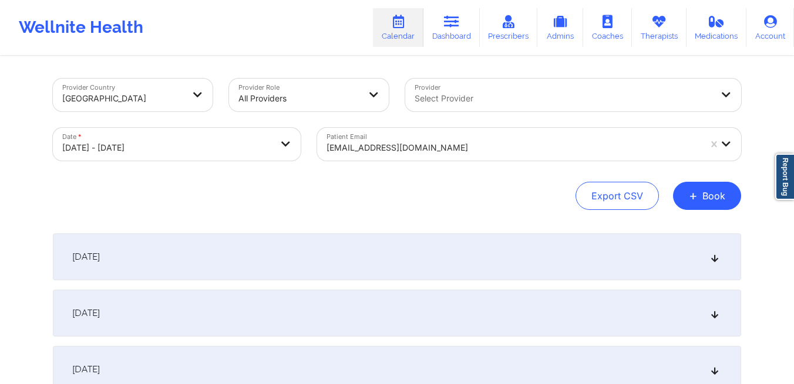
click at [372, 256] on div "October 1, 2025" at bounding box center [397, 257] width 688 height 47
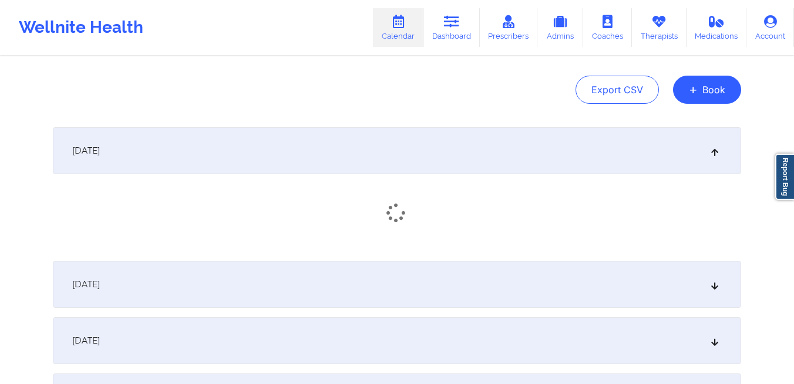
scroll to position [121, 0]
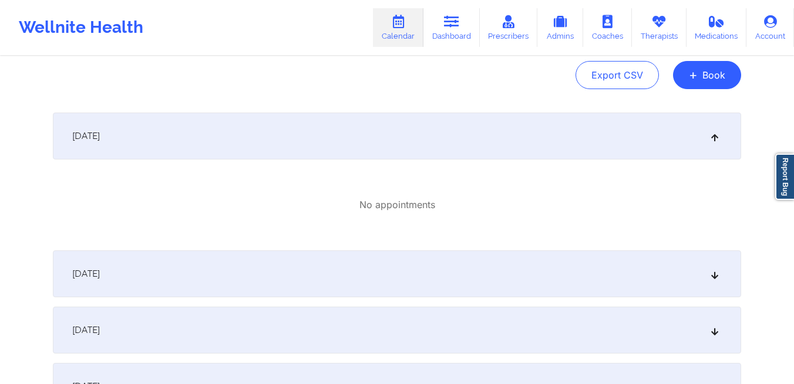
click at [361, 284] on div "October 2, 2025" at bounding box center [397, 274] width 688 height 47
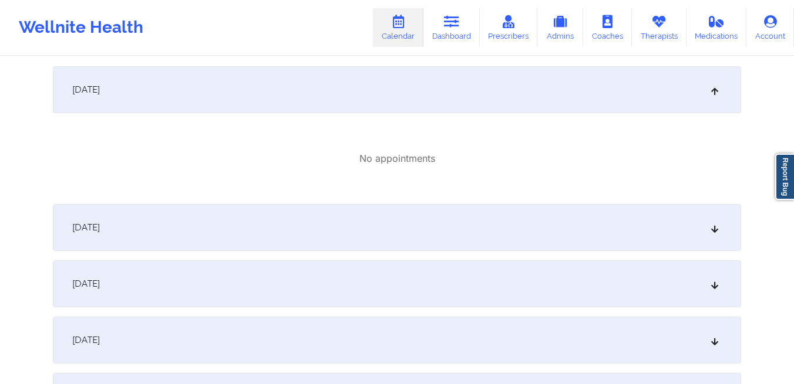
scroll to position [316, 0]
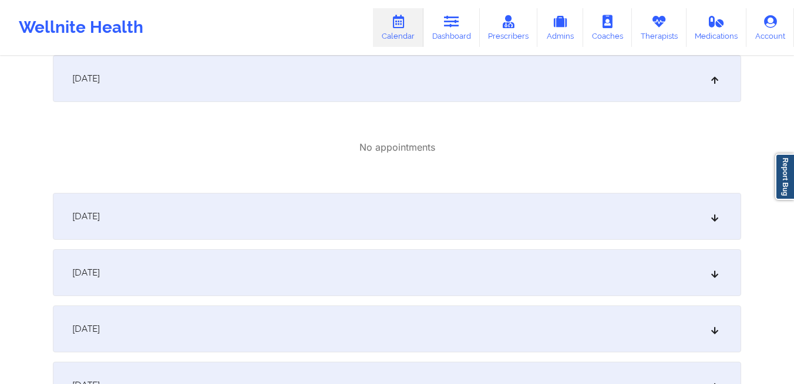
click at [360, 288] on div "October 4, 2025" at bounding box center [397, 272] width 688 height 47
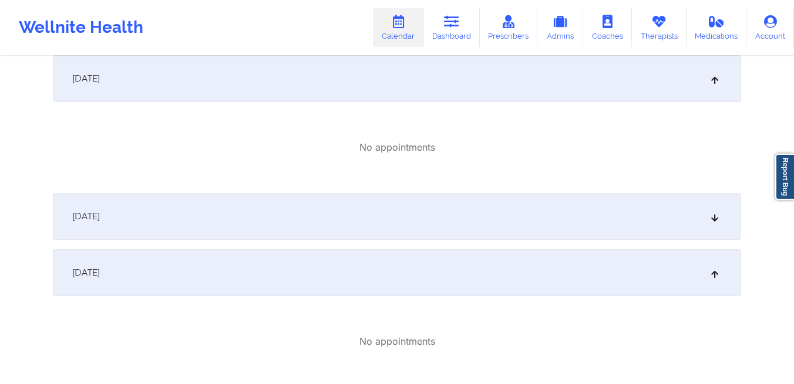
click at [340, 231] on div "October 3, 2025" at bounding box center [397, 216] width 688 height 47
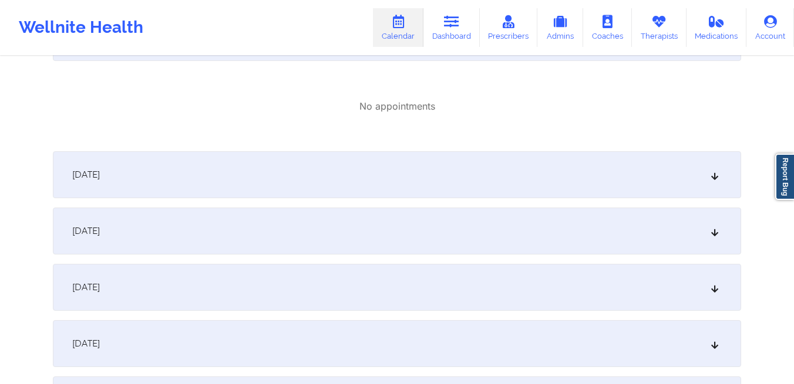
scroll to position [766, 0]
click at [308, 236] on div "October 6, 2025" at bounding box center [397, 230] width 688 height 47
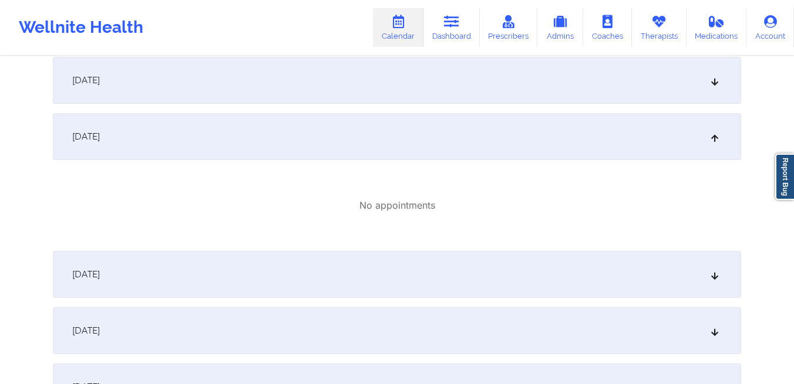
scroll to position [859, 0]
click at [307, 258] on div "October 7, 2025" at bounding box center [397, 275] width 688 height 47
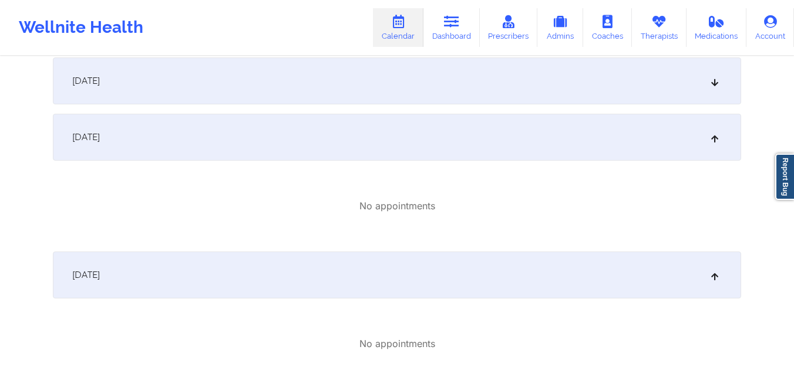
click at [257, 83] on div "October 5, 2025" at bounding box center [397, 81] width 688 height 47
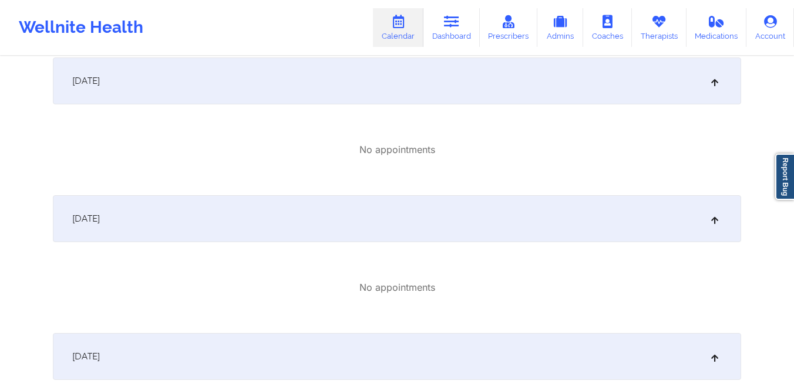
scroll to position [0, 0]
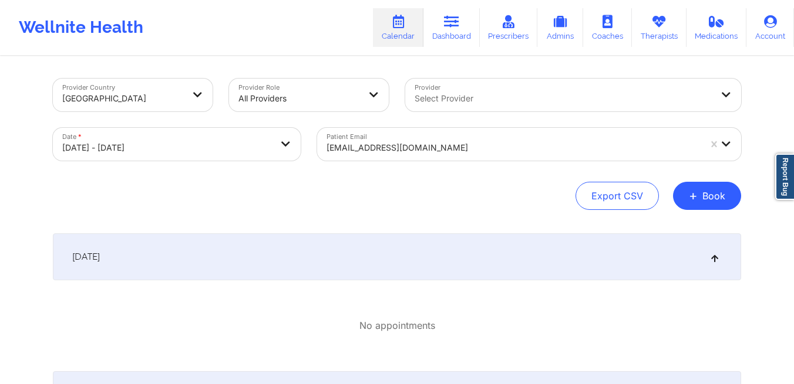
click at [448, 143] on div at bounding box center [512, 148] width 373 height 14
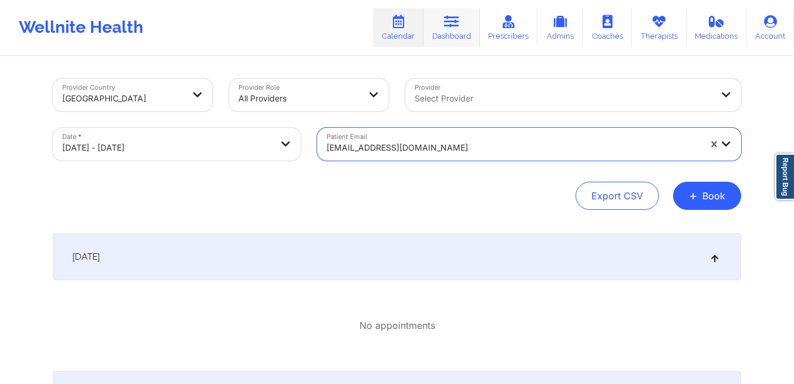
click at [444, 21] on link "Dashboard" at bounding box center [451, 27] width 56 height 39
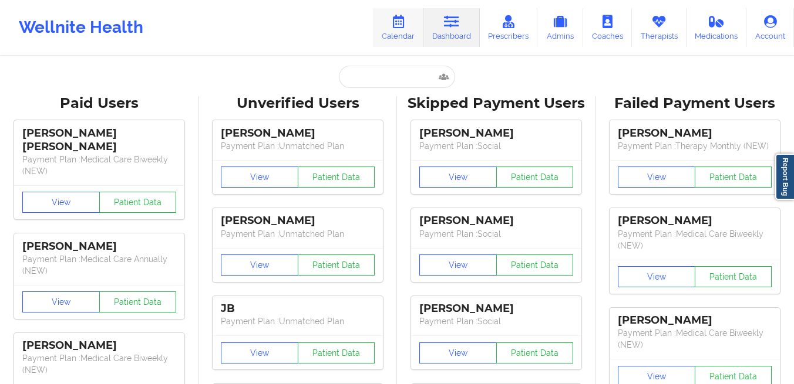
click at [404, 34] on link "Calendar" at bounding box center [398, 27] width 50 height 39
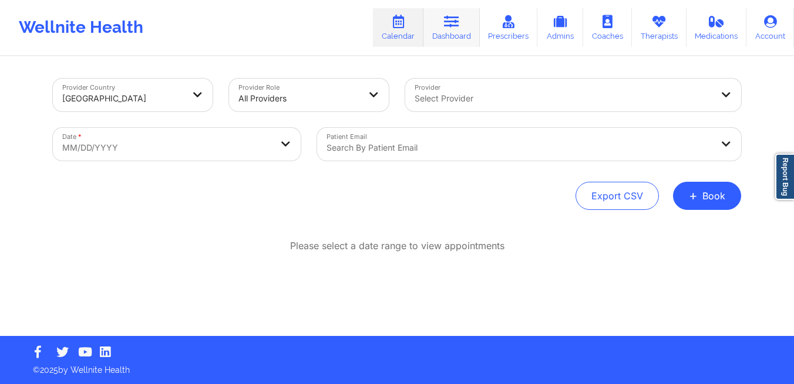
click at [444, 35] on link "Dashboard" at bounding box center [451, 27] width 56 height 39
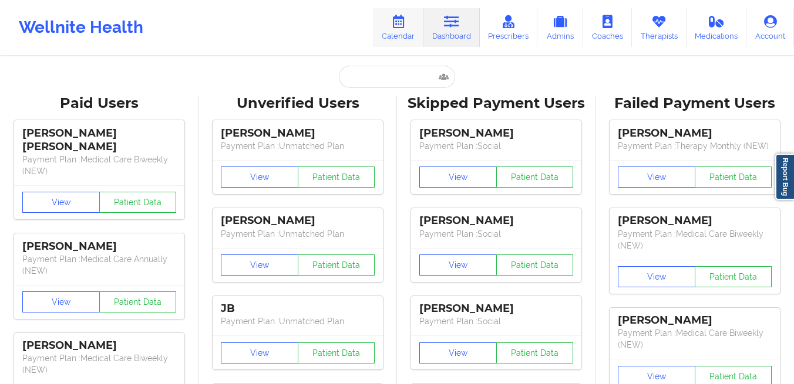
click at [414, 36] on link "Calendar" at bounding box center [398, 27] width 50 height 39
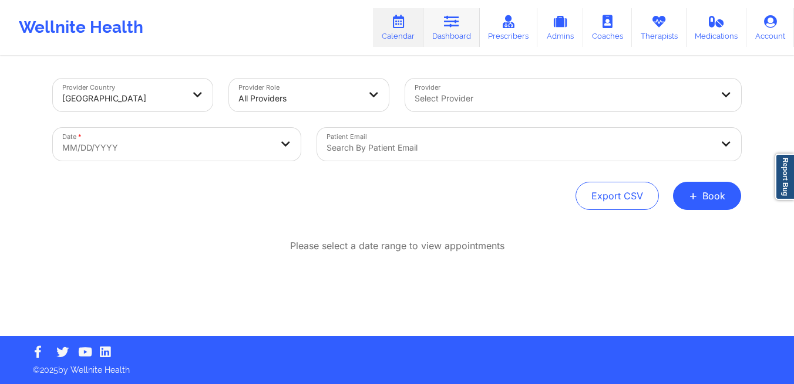
click at [448, 21] on icon at bounding box center [451, 21] width 15 height 13
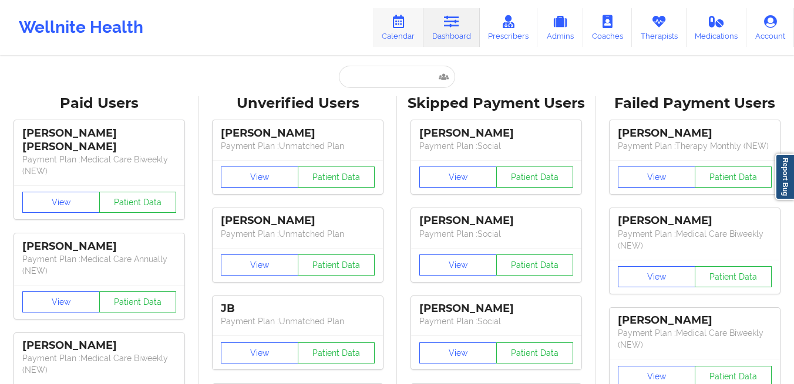
click at [411, 21] on link "Calendar" at bounding box center [398, 27] width 50 height 39
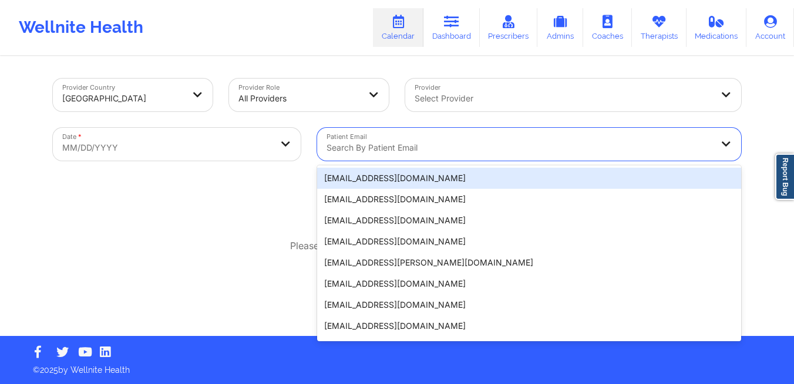
click at [349, 146] on div at bounding box center [518, 148] width 385 height 14
paste input "April Sanchez"
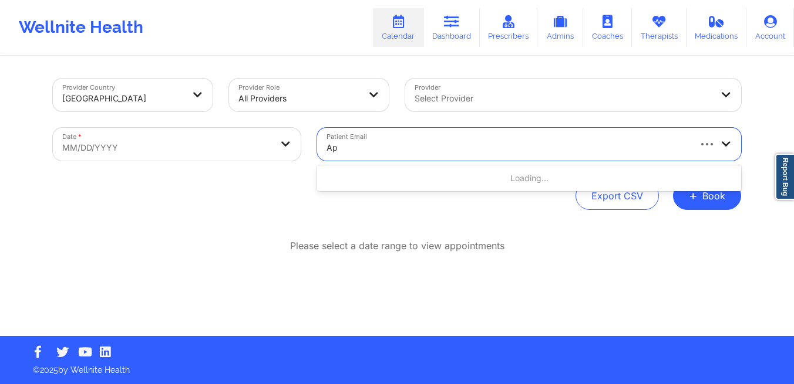
type input "A"
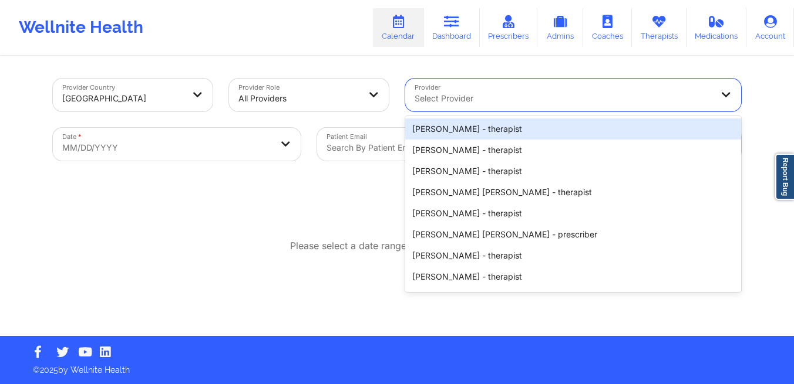
click at [473, 100] on div at bounding box center [562, 99] width 297 height 14
paste input "April Sanchez"
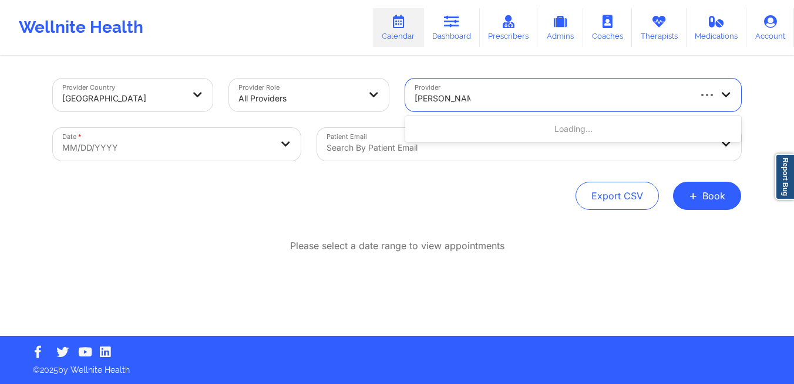
type input "April Sanchez"
select select "2025-8"
select select "2025-9"
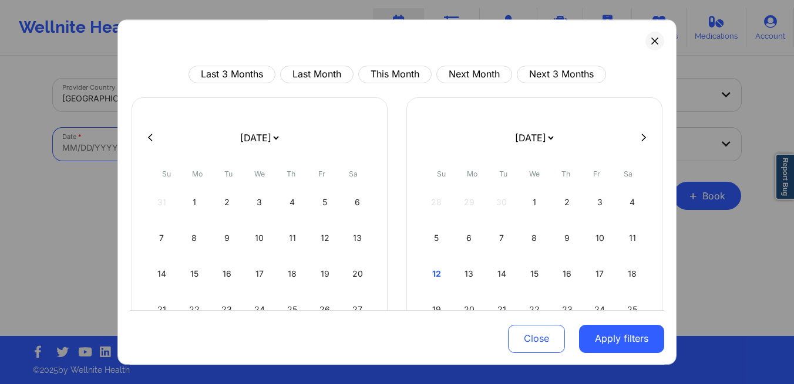
click at [186, 156] on body "Wellnite Health Calendar Dashboard Prescribers Admins Coaches Therapists Medica…" at bounding box center [397, 192] width 794 height 384
click at [466, 273] on div "13" at bounding box center [469, 274] width 30 height 33
select select "2025-9"
select select "2025-10"
select select "2025-9"
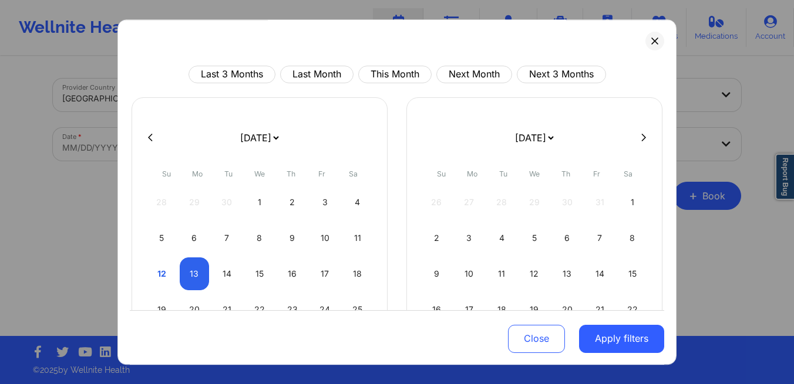
select select "2025-10"
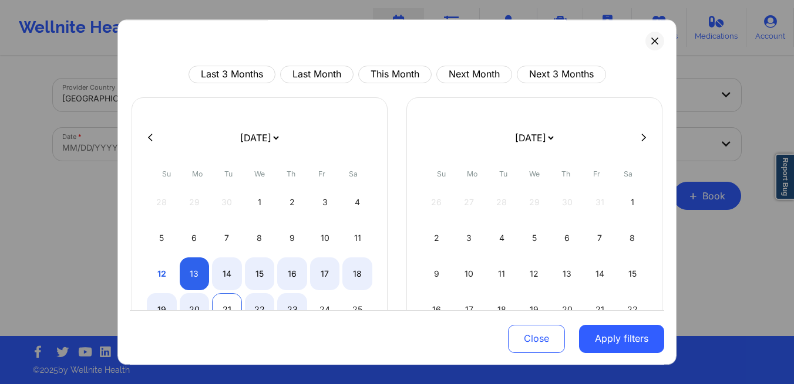
select select "2025-9"
select select "2025-10"
select select "2025-9"
select select "2025-10"
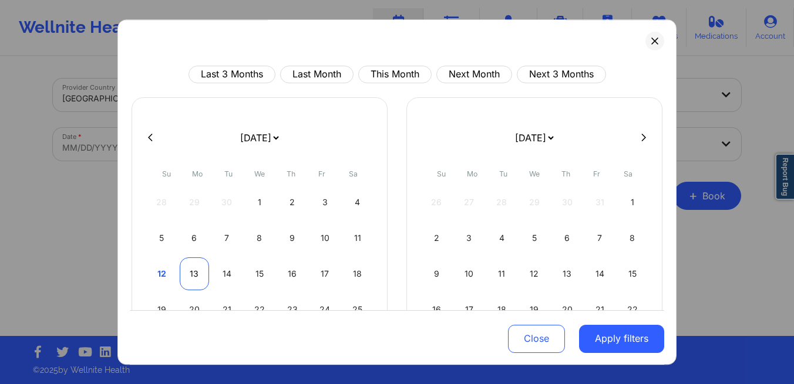
click at [199, 271] on div "13" at bounding box center [195, 274] width 30 height 33
select select "2025-9"
select select "2025-10"
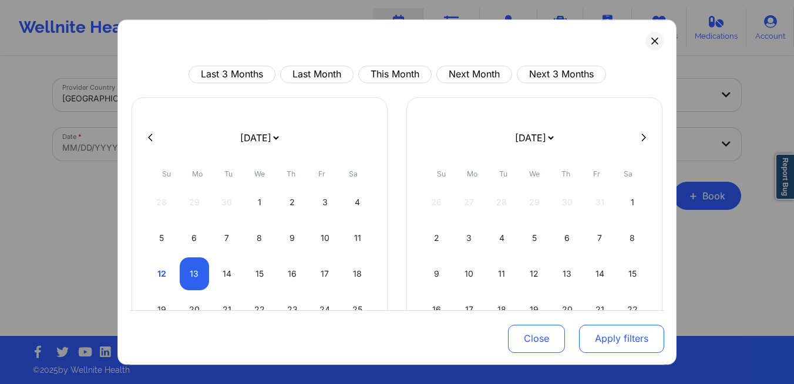
click at [619, 344] on button "Apply filters" at bounding box center [621, 339] width 85 height 28
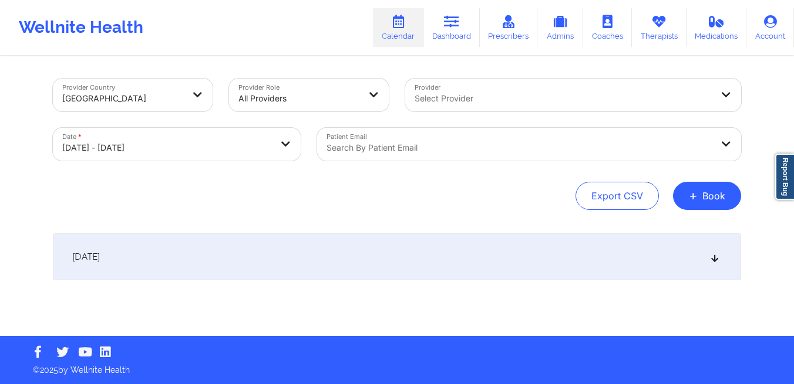
click at [210, 242] on div "October 13, 2025" at bounding box center [397, 257] width 688 height 47
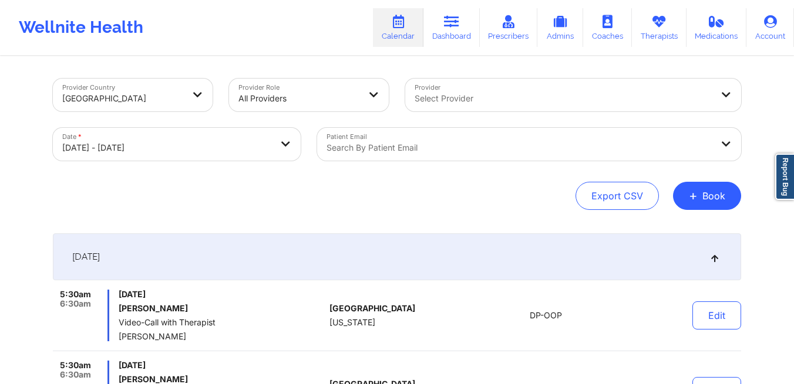
click at [457, 102] on div at bounding box center [562, 99] width 297 height 14
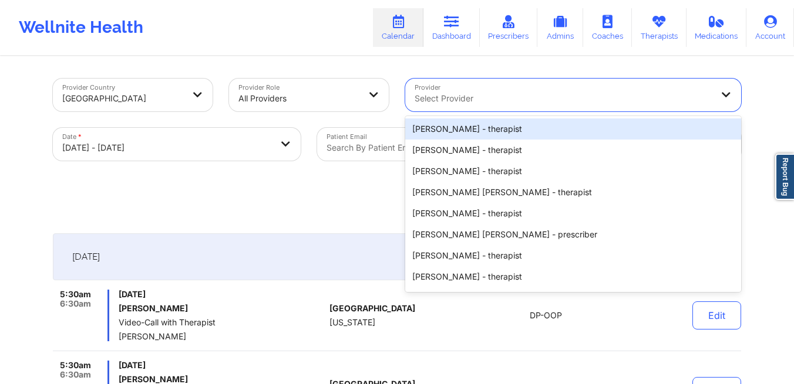
paste input "April Sanchez"
type input "April Sanchez"
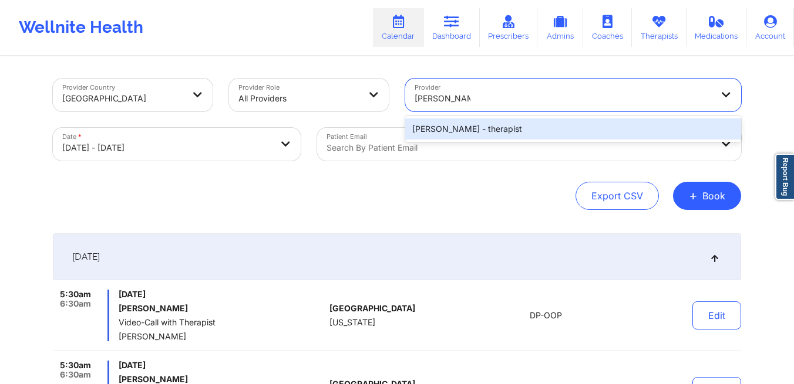
click at [436, 126] on div "April Sanchez - therapist" at bounding box center [573, 129] width 336 height 21
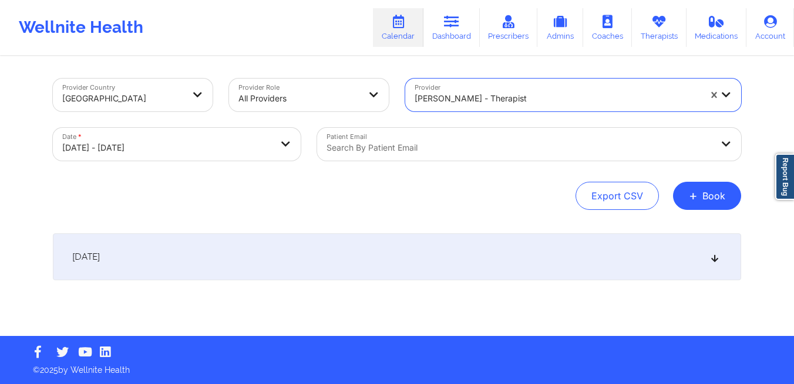
click at [372, 261] on div "October 13, 2025" at bounding box center [397, 257] width 688 height 47
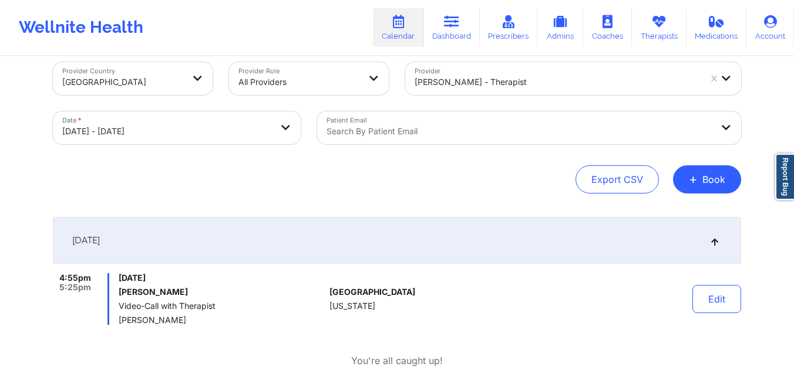
scroll to position [16, 0]
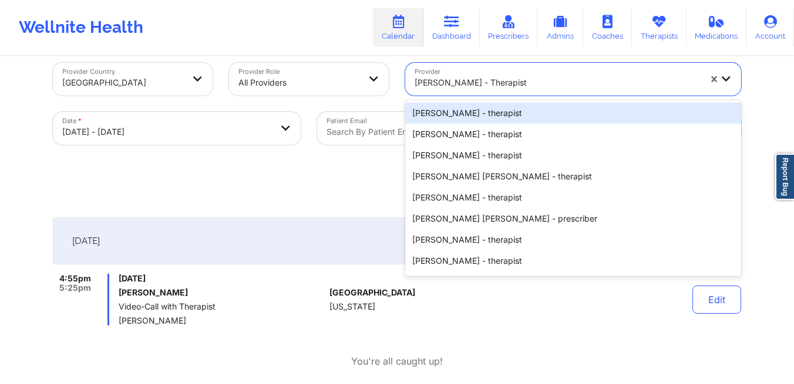
click at [664, 82] on div at bounding box center [556, 83] width 285 height 14
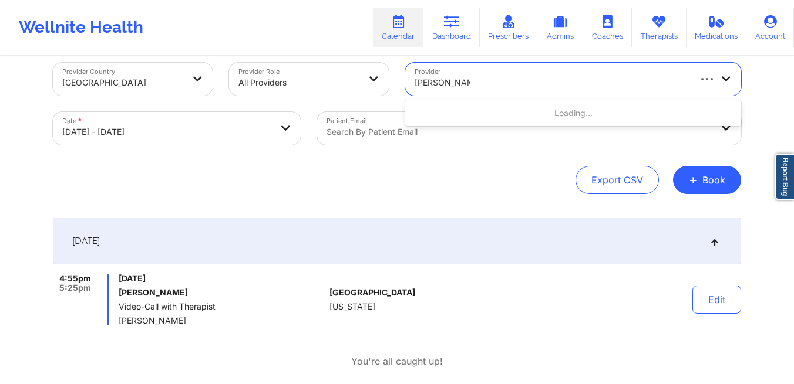
type input "[PERSON_NAME]"
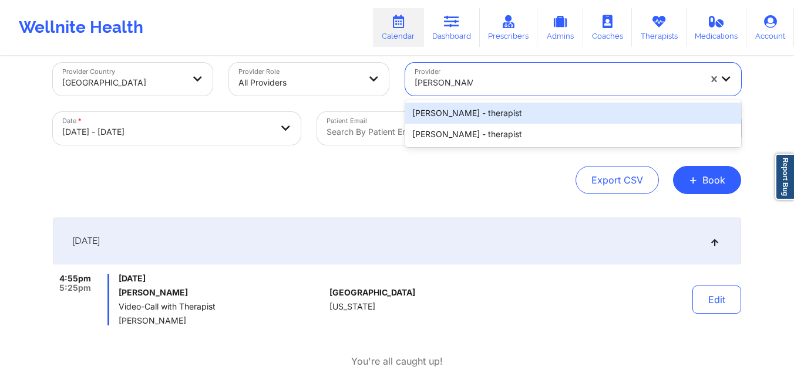
click at [639, 102] on div "Danielle Wright - therapist Danielle Wright - therapist" at bounding box center [573, 123] width 336 height 47
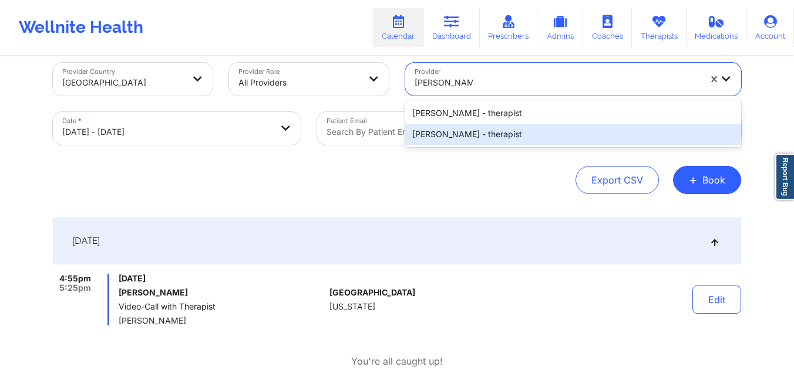
click at [575, 126] on div "[PERSON_NAME] - therapist" at bounding box center [573, 134] width 336 height 21
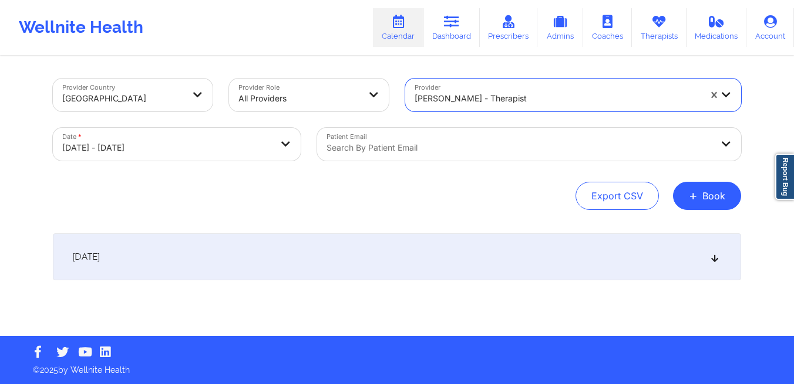
scroll to position [0, 0]
select select "2025-9"
select select "2025-10"
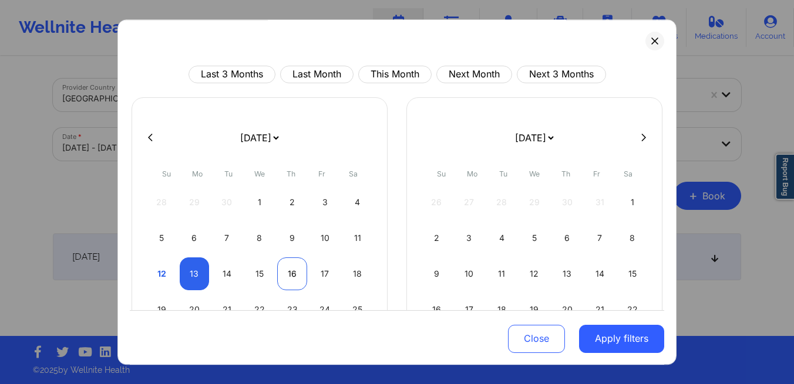
click at [291, 271] on div "16" at bounding box center [292, 274] width 30 height 33
select select "2025-9"
select select "2025-10"
click at [291, 271] on div "16" at bounding box center [292, 274] width 30 height 33
select select "2025-9"
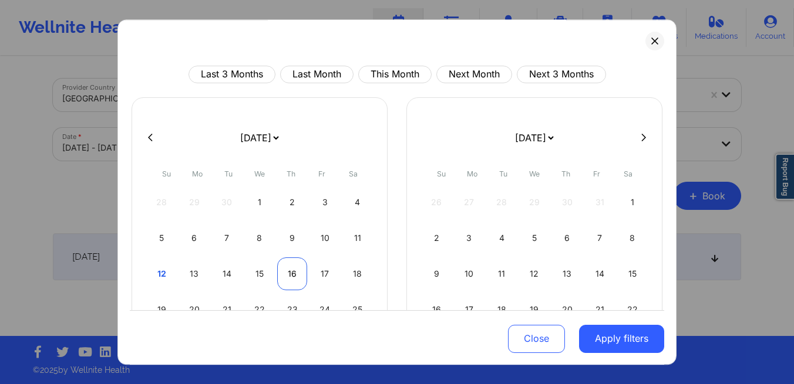
select select "2025-10"
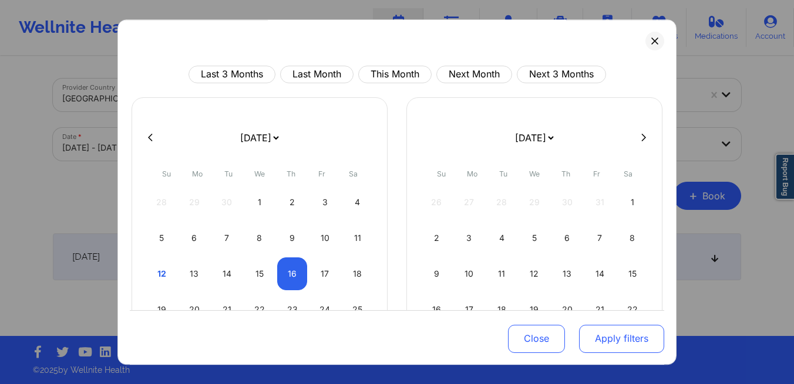
click at [587, 334] on button "Apply filters" at bounding box center [621, 339] width 85 height 28
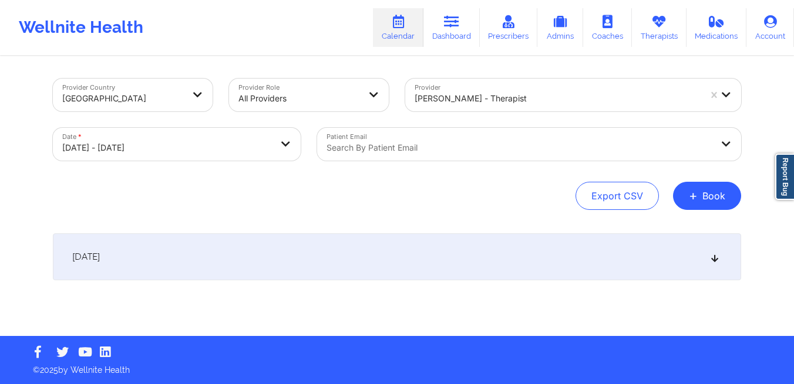
click at [285, 254] on div "[DATE]" at bounding box center [397, 257] width 688 height 47
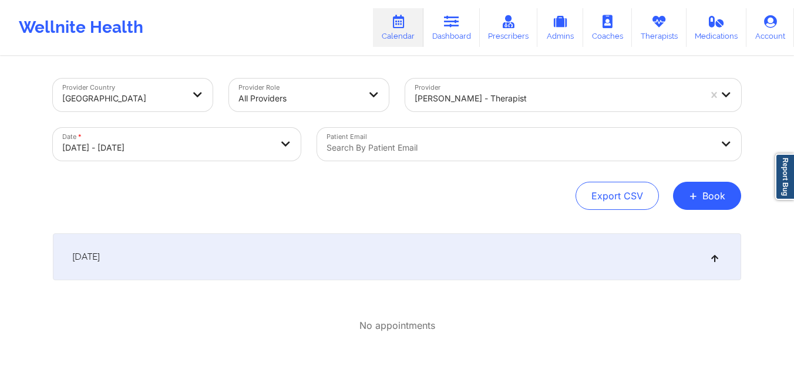
click at [285, 254] on div "[DATE]" at bounding box center [397, 257] width 688 height 47
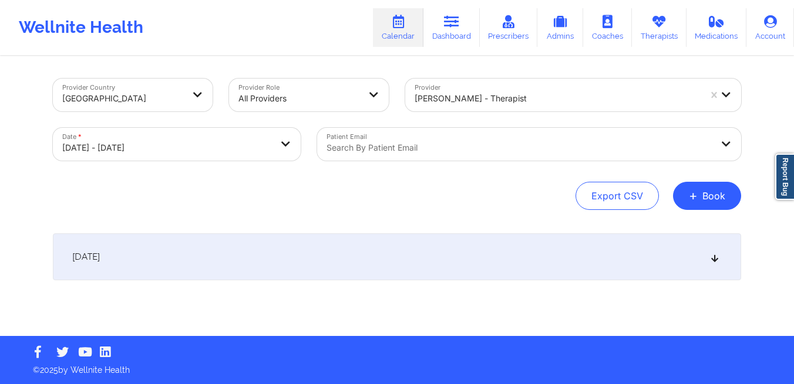
click at [285, 254] on div "[DATE]" at bounding box center [397, 257] width 688 height 47
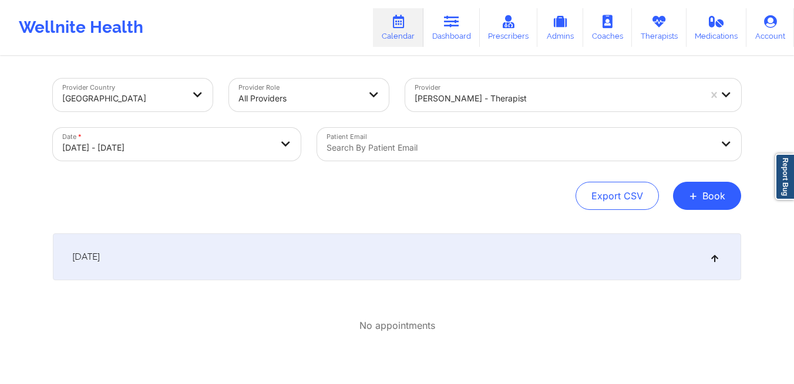
click at [285, 254] on div "[DATE]" at bounding box center [397, 257] width 688 height 47
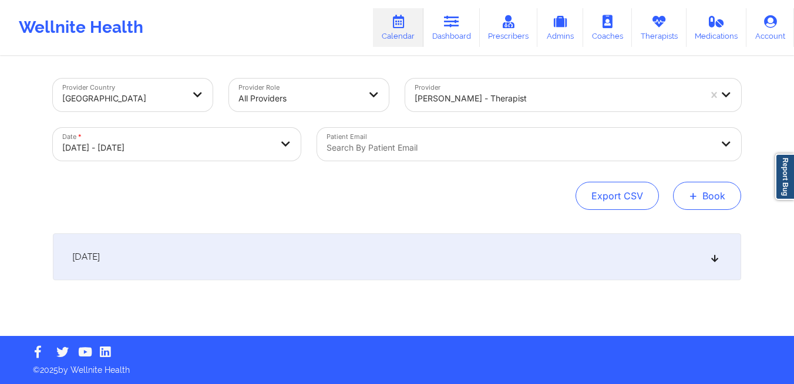
click at [707, 196] on button "+ Book" at bounding box center [707, 196] width 68 height 28
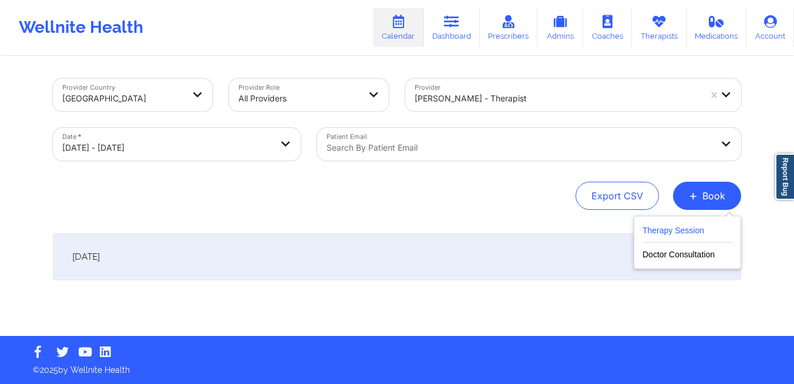
click at [694, 234] on button "Therapy Session" at bounding box center [687, 233] width 90 height 19
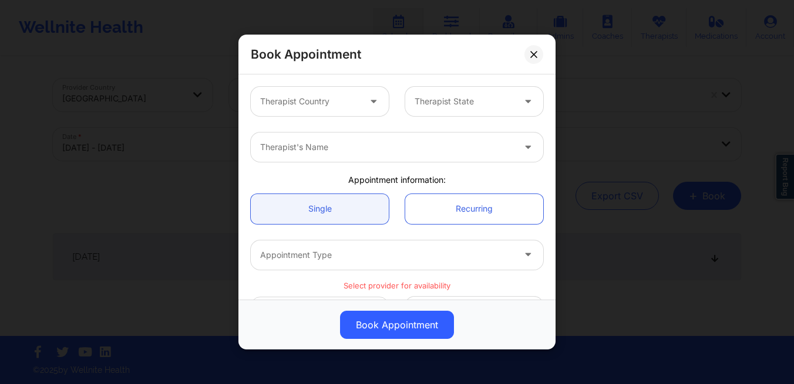
click at [349, 112] on div "Therapist Country" at bounding box center [306, 101] width 110 height 29
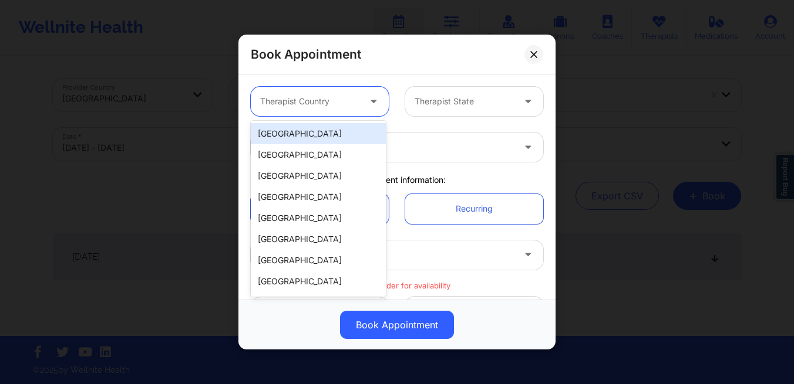
click at [329, 133] on div "[GEOGRAPHIC_DATA]" at bounding box center [318, 133] width 135 height 21
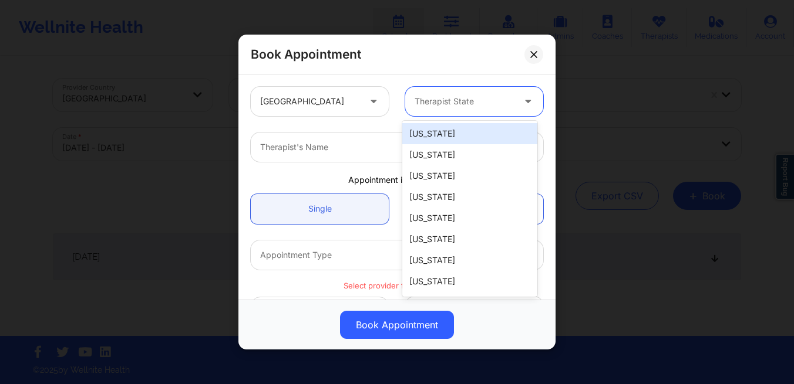
click at [440, 104] on div at bounding box center [463, 101] width 99 height 14
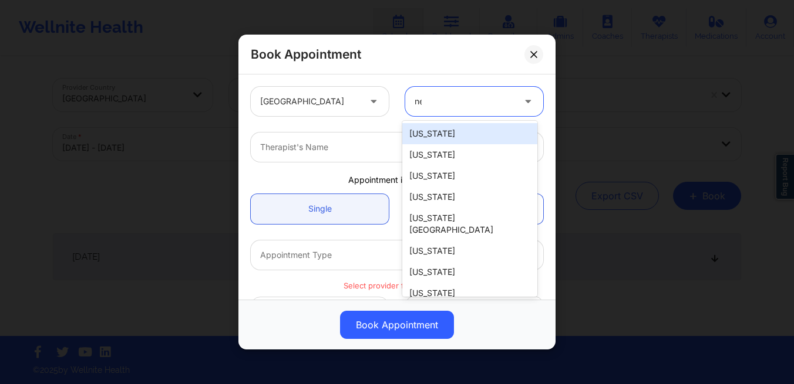
type input "new"
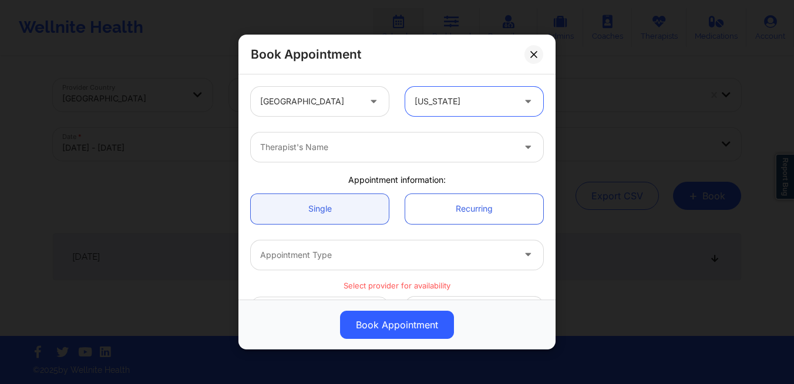
type input "m"
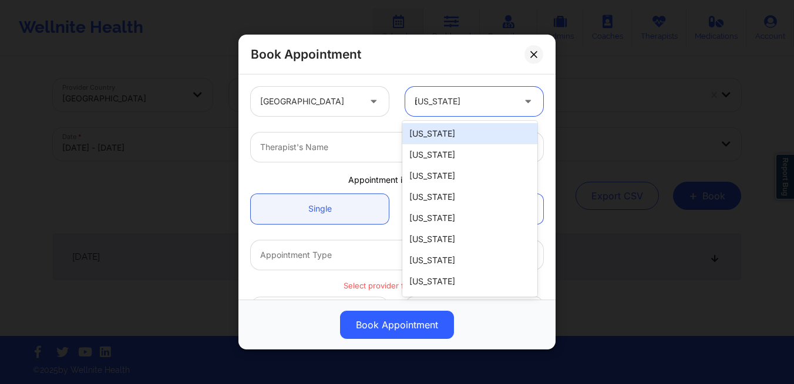
type input "new"
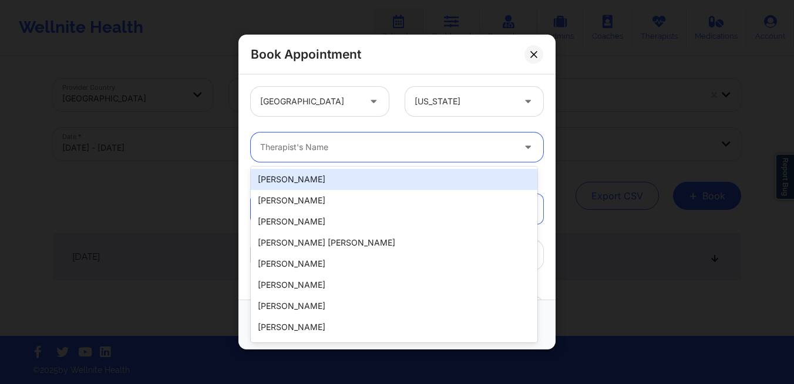
click at [368, 157] on div "Therapist's Name" at bounding box center [383, 147] width 264 height 29
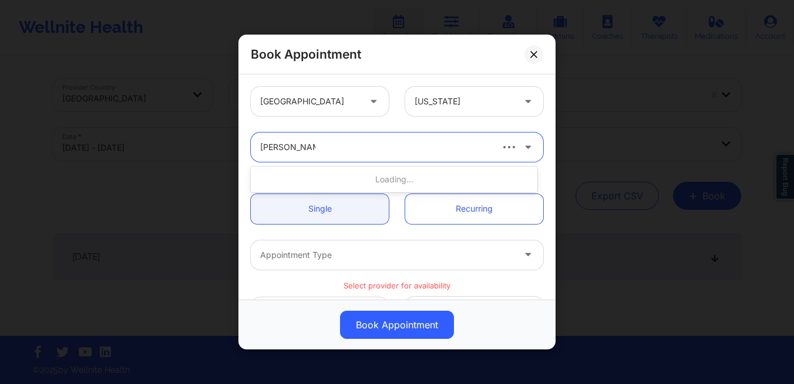
type input "[PERSON_NAME]"
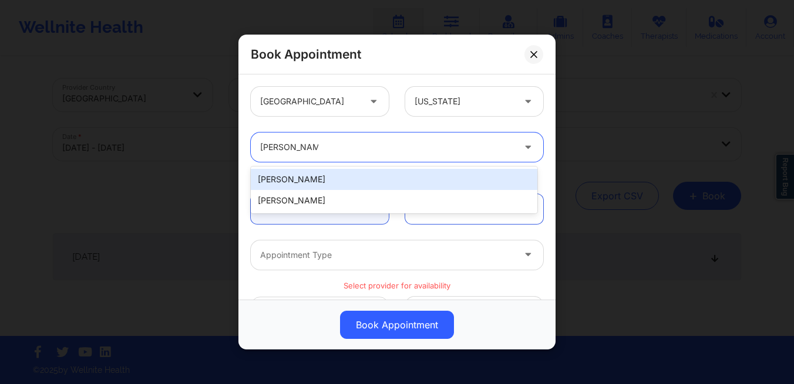
click at [345, 187] on div "[PERSON_NAME]" at bounding box center [394, 179] width 286 height 21
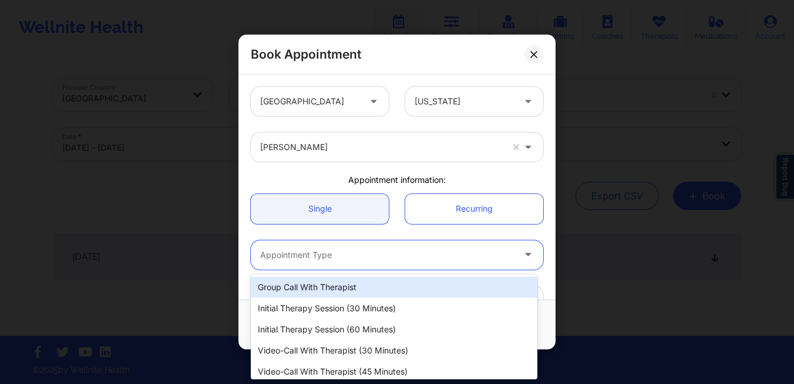
click at [316, 265] on div "Appointment Type" at bounding box center [383, 255] width 264 height 29
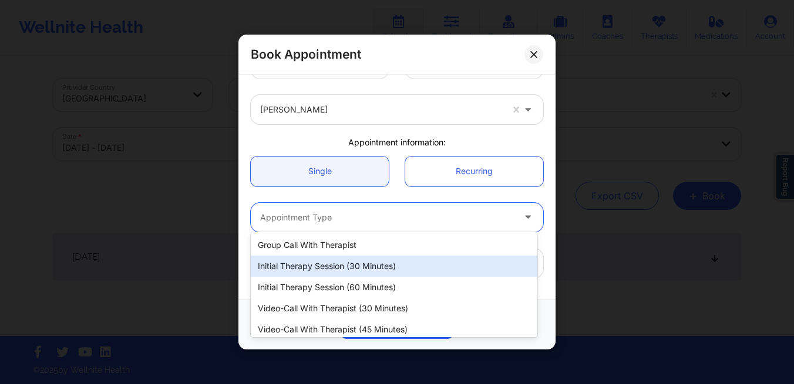
scroll to position [44, 0]
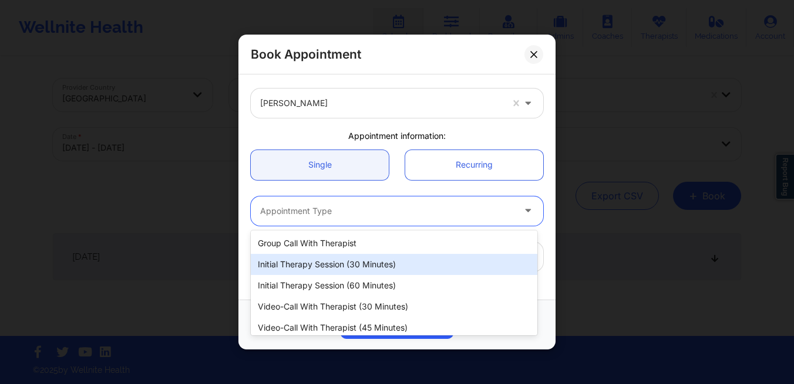
click at [316, 265] on div "Initial Therapy Session (30 minutes)" at bounding box center [394, 264] width 286 height 21
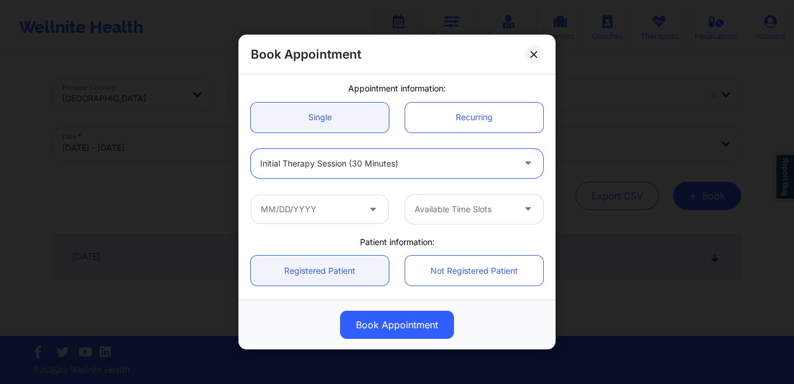
scroll to position [94, 0]
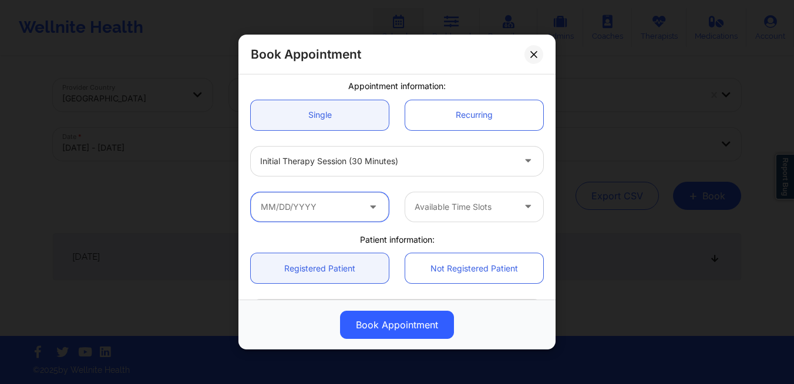
click at [305, 211] on input "text" at bounding box center [320, 207] width 138 height 29
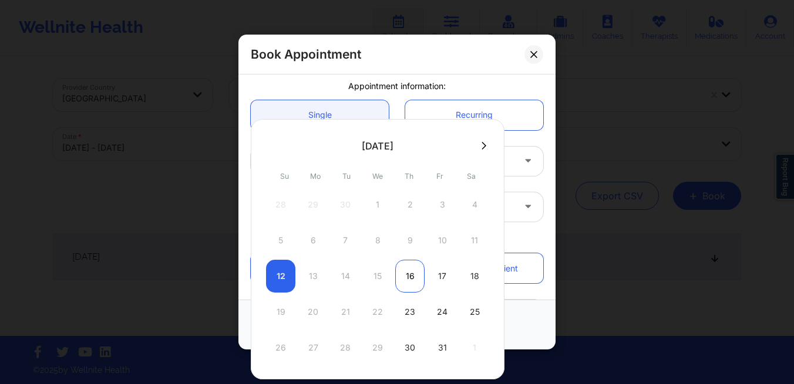
click at [409, 276] on div "16" at bounding box center [409, 276] width 29 height 33
type input "10/16/2025"
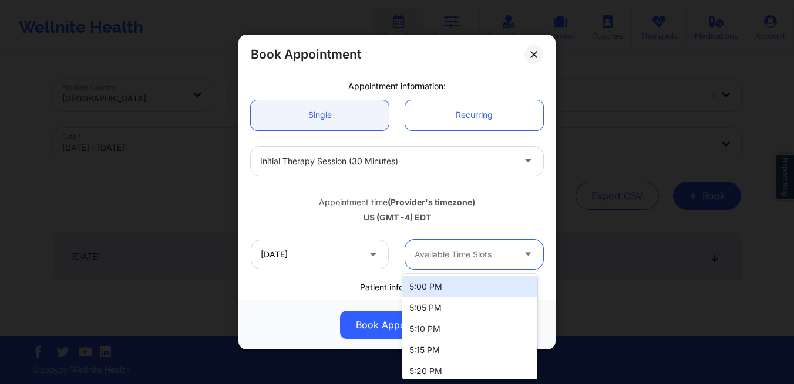
click at [428, 257] on div at bounding box center [463, 255] width 99 height 14
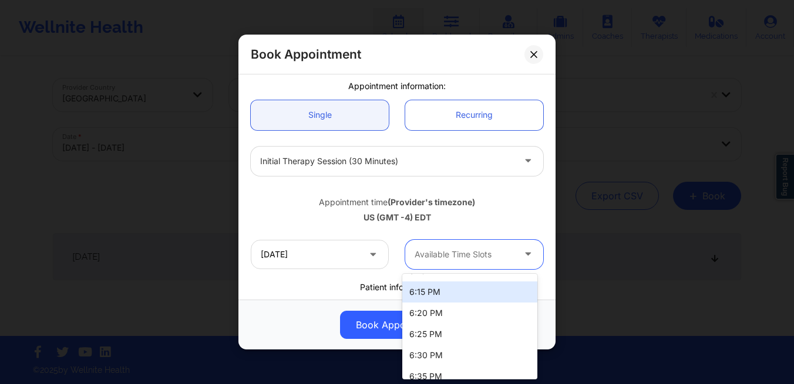
scroll to position [310, 0]
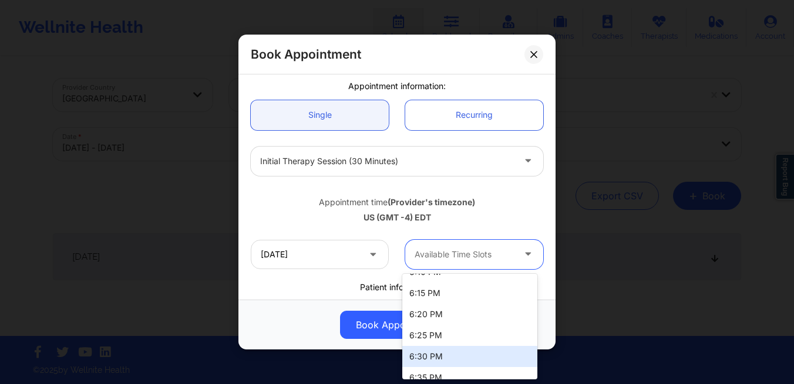
click at [438, 353] on div "6:30 PM" at bounding box center [469, 356] width 135 height 21
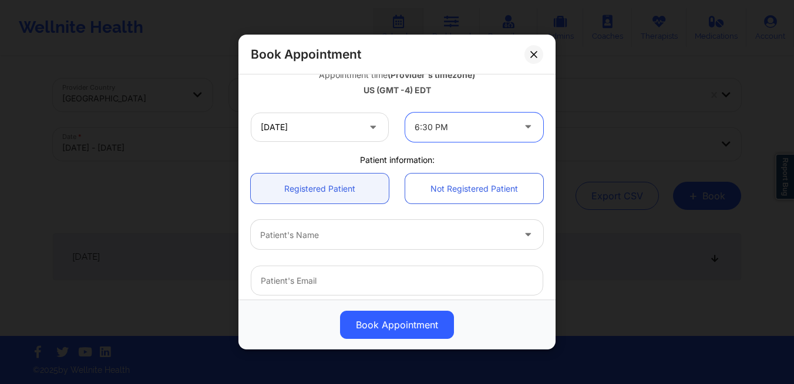
scroll to position [220, 0]
click at [293, 241] on div at bounding box center [387, 237] width 254 height 14
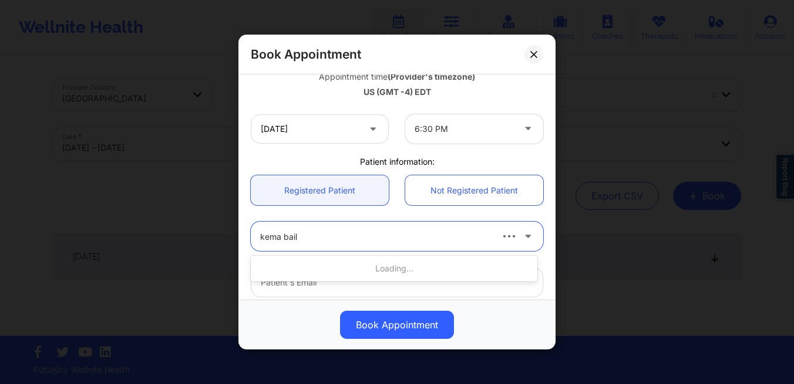
type input "kema baile"
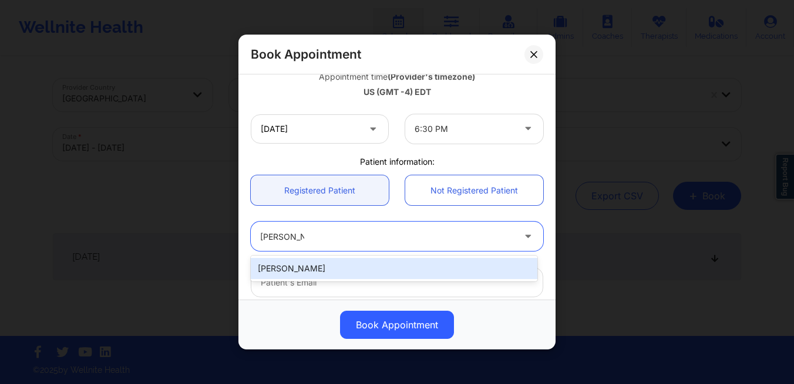
type input "kema.bailey@gmail.com"
type input "+19172838727"
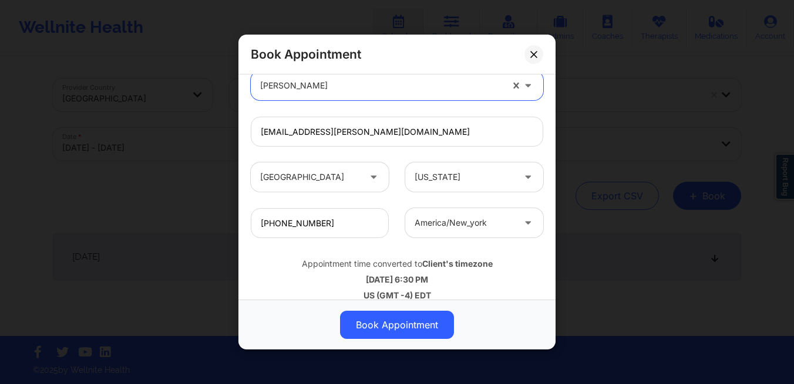
scroll to position [384, 0]
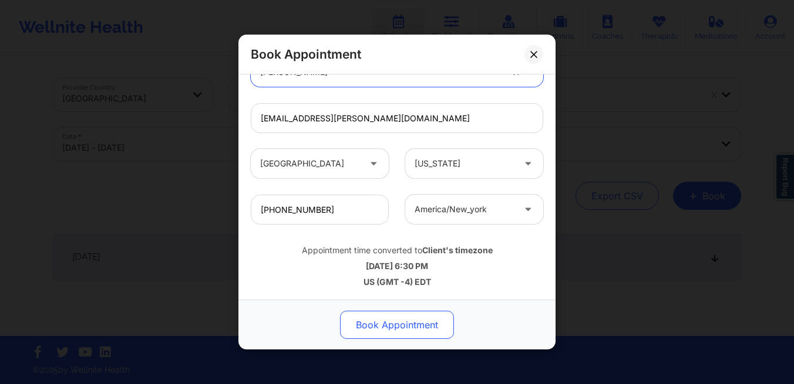
click at [384, 319] on button "Book Appointment" at bounding box center [397, 325] width 114 height 28
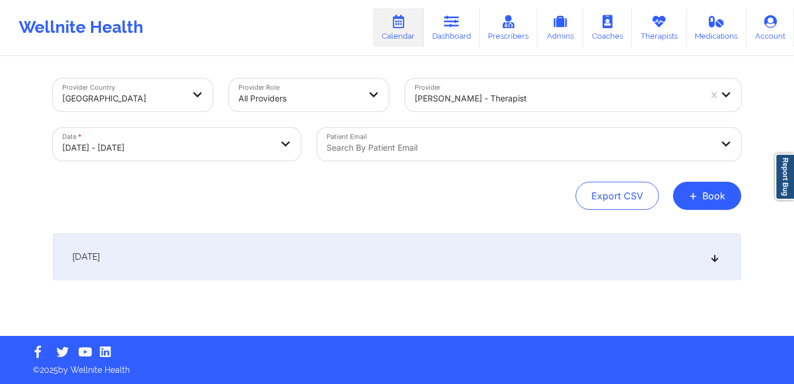
click at [319, 245] on div "[DATE]" at bounding box center [397, 257] width 688 height 47
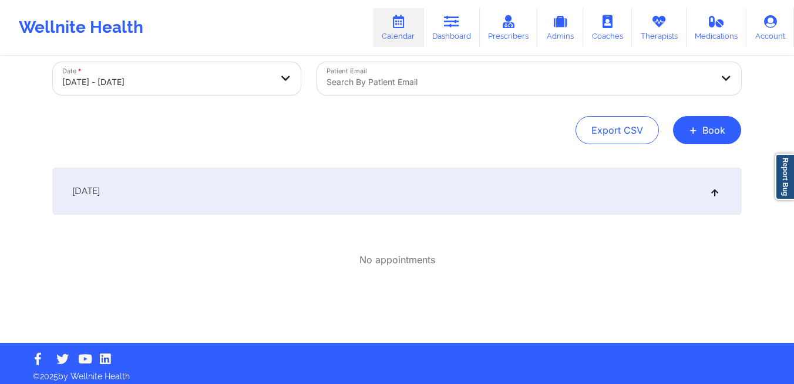
scroll to position [72, 0]
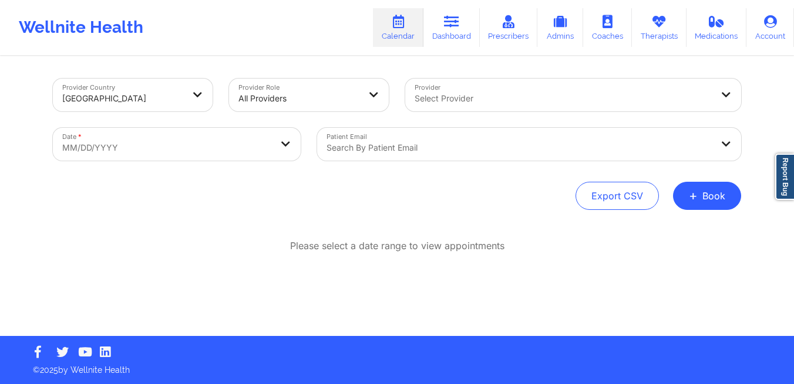
click at [447, 99] on div at bounding box center [562, 99] width 297 height 14
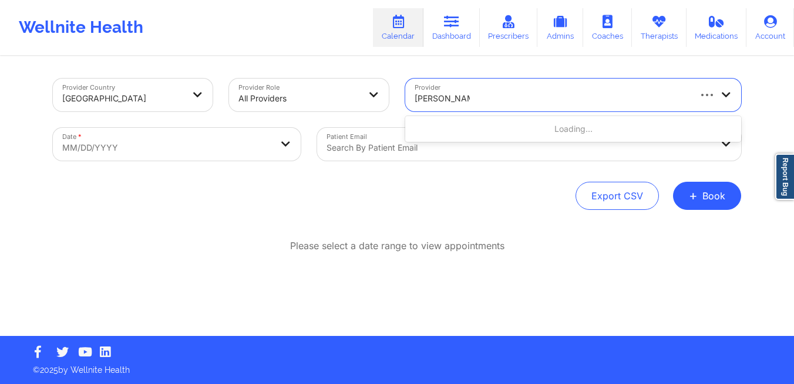
type input "[PERSON_NAME]"
click at [204, 144] on body "Wellnite Health Calendar Dashboard Prescribers Admins Coaches Therapists Medica…" at bounding box center [397, 192] width 794 height 384
select select "2025-8"
select select "2025-9"
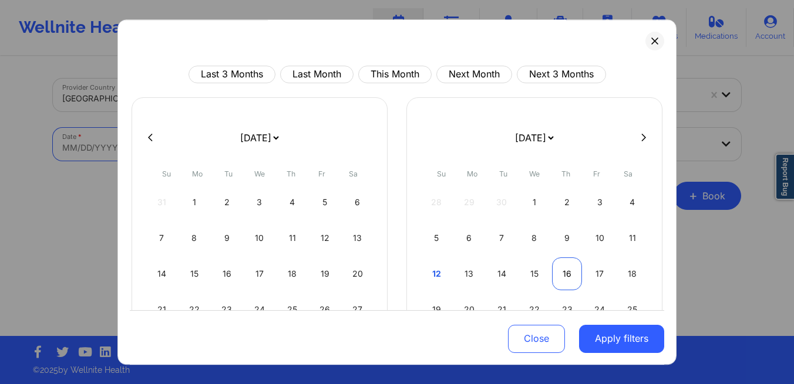
click at [558, 272] on div "16" at bounding box center [567, 274] width 30 height 33
select select "2025-9"
select select "2025-10"
select select "2025-9"
select select "2025-10"
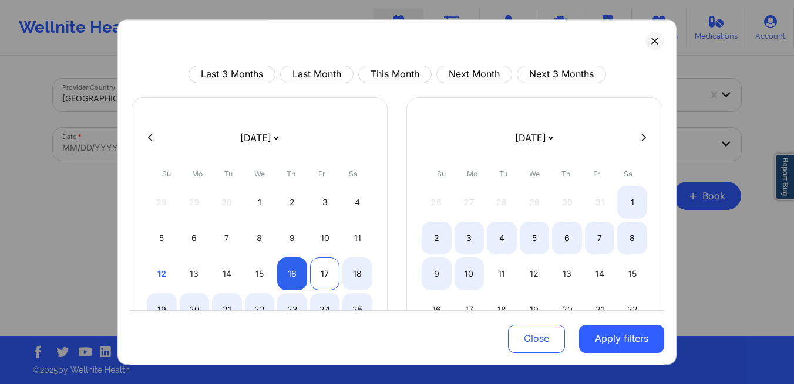
select select "2025-9"
select select "2025-10"
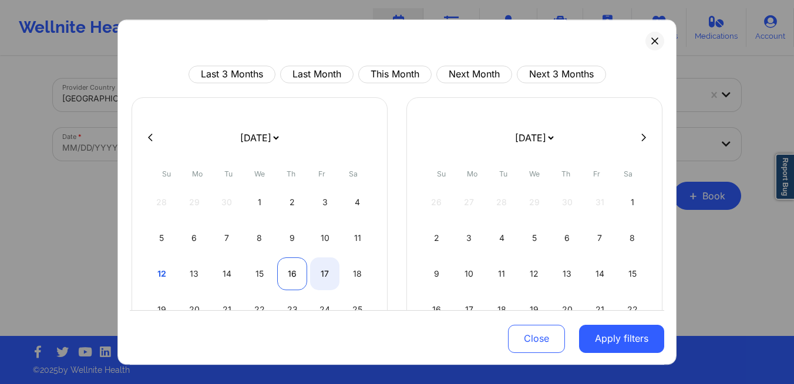
select select "2025-9"
select select "2025-10"
click at [299, 272] on div "16" at bounding box center [292, 274] width 30 height 33
select select "2025-9"
select select "2025-10"
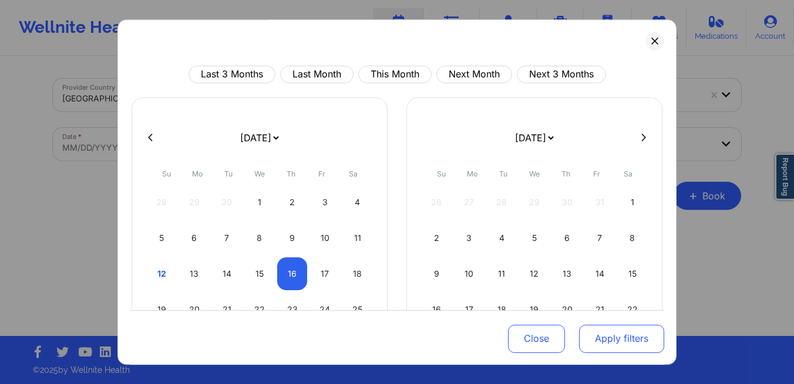
click at [595, 337] on button "Apply filters" at bounding box center [621, 339] width 85 height 28
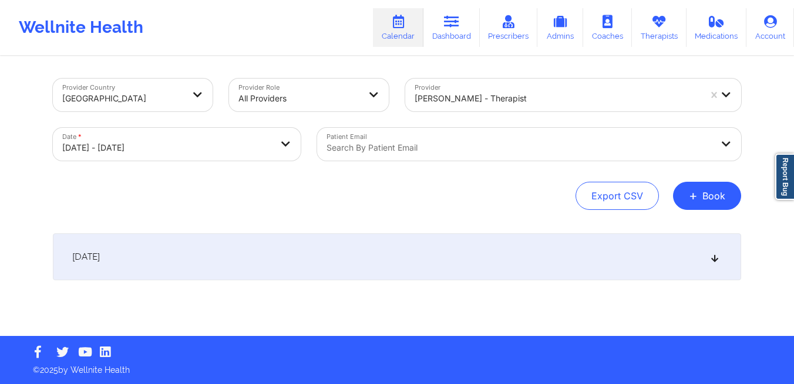
click at [310, 242] on div "[DATE]" at bounding box center [397, 257] width 688 height 47
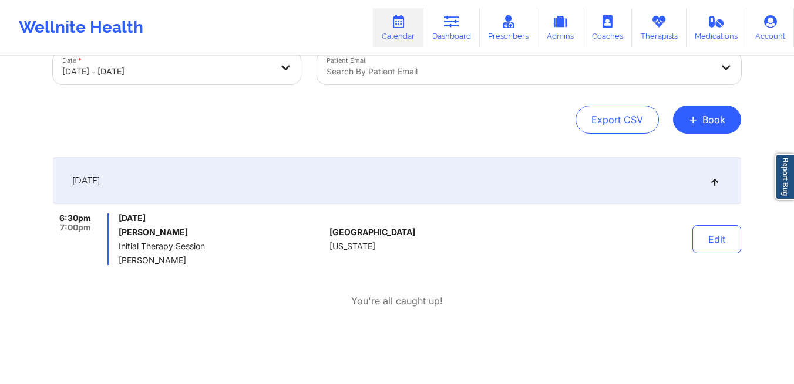
scroll to position [76, 0]
drag, startPoint x: 251, startPoint y: 216, endPoint x: 52, endPoint y: 219, distance: 199.0
click at [51, 219] on div "Provider Country [GEOGRAPHIC_DATA] Provider Role All Providers Provider [PERSON…" at bounding box center [397, 183] width 704 height 403
click at [227, 249] on span "Initial Therapy Session" at bounding box center [222, 246] width 206 height 9
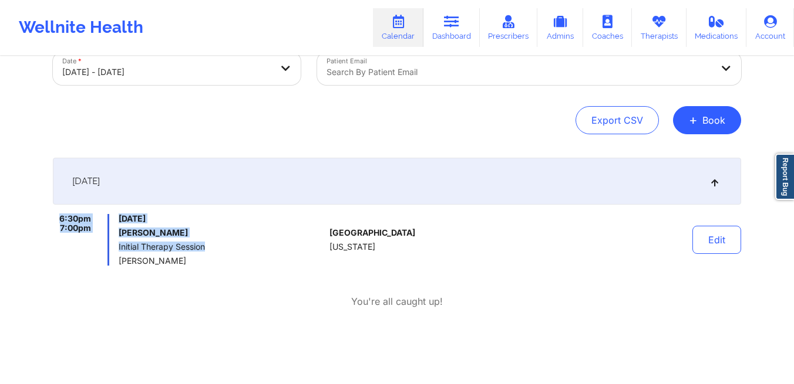
drag, startPoint x: 227, startPoint y: 249, endPoint x: 50, endPoint y: 221, distance: 179.0
click at [50, 221] on div "Provider Country [GEOGRAPHIC_DATA] Provider Role All Providers Provider [PERSON…" at bounding box center [397, 183] width 704 height 403
copy div "6:30pm 7:00pm [DATE] [PERSON_NAME] Initial Therapy Session"
click at [503, 29] on link "Prescribers" at bounding box center [509, 27] width 58 height 39
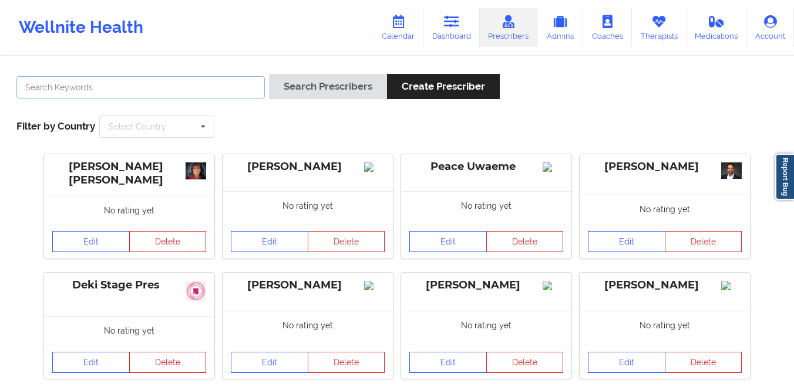
click at [145, 80] on input "text" at bounding box center [140, 87] width 248 height 22
paste input "[PERSON_NAME]"
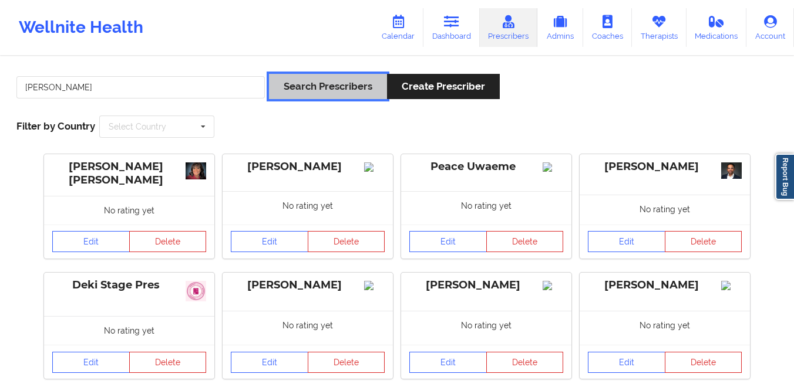
click at [297, 90] on button "Search Prescribers" at bounding box center [328, 86] width 118 height 25
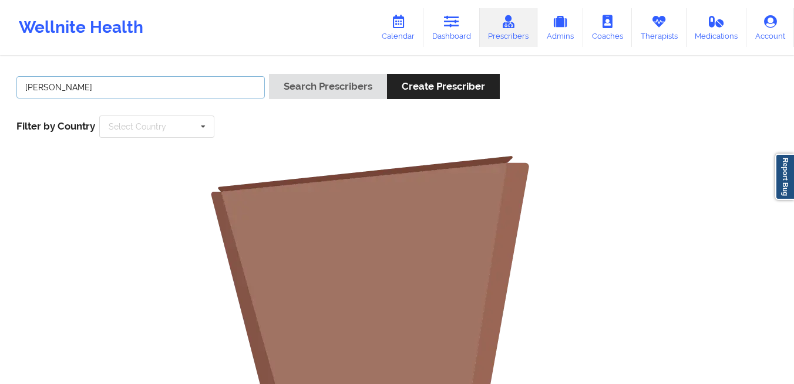
click at [74, 90] on input "[PERSON_NAME]" at bounding box center [140, 87] width 248 height 22
type input "khan"
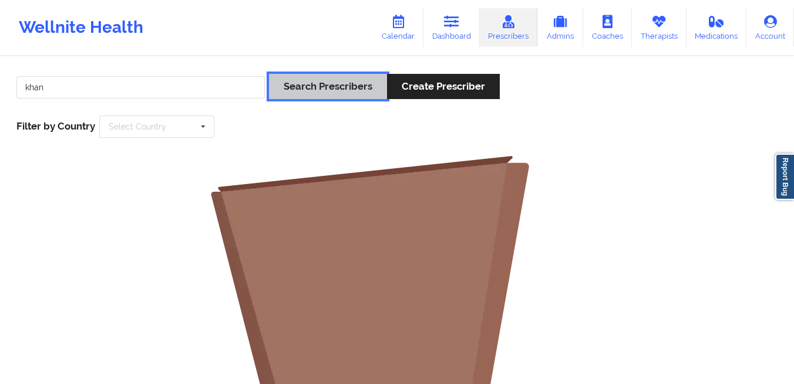
click at [318, 89] on button "Search Prescribers" at bounding box center [328, 86] width 118 height 25
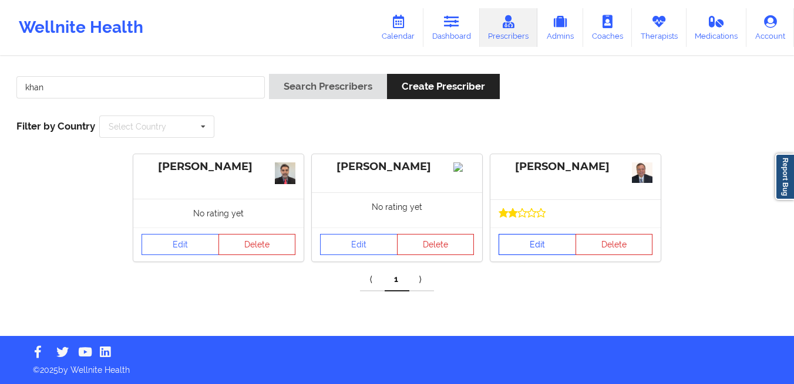
click at [510, 247] on link "Edit" at bounding box center [536, 244] width 77 height 21
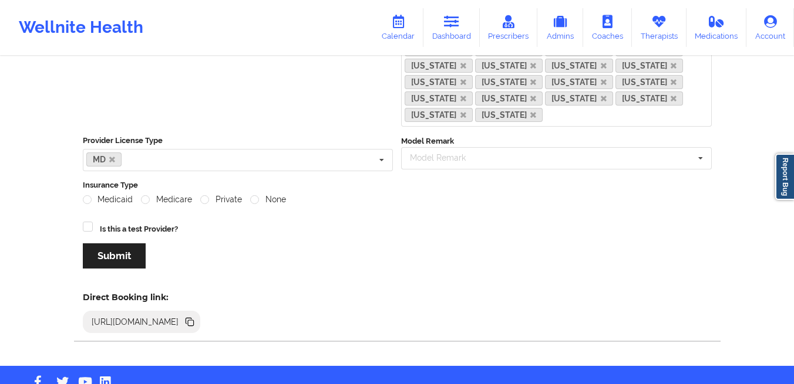
scroll to position [234, 0]
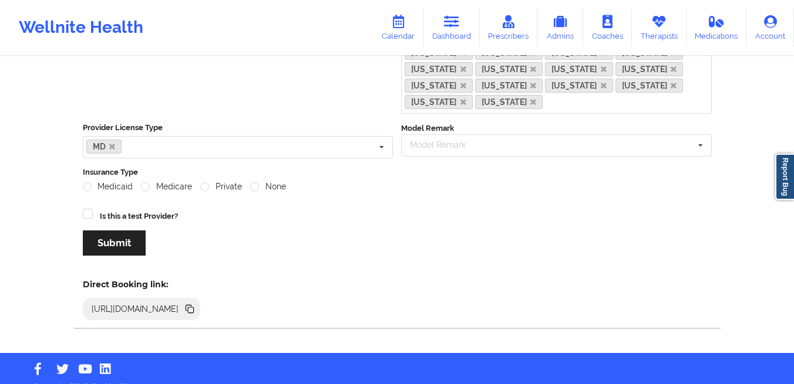
click at [194, 308] on icon at bounding box center [191, 311] width 6 height 6
